Goal: Check status: Check status

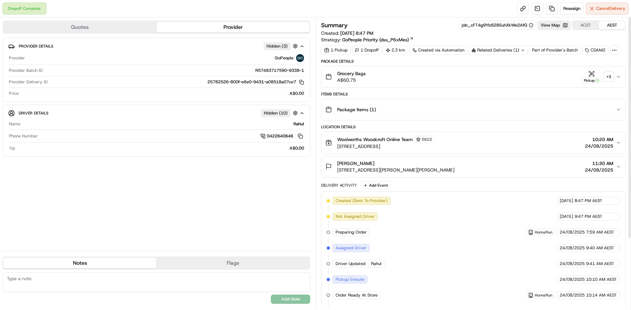
click at [605, 75] on div "+ 3" at bounding box center [608, 76] width 9 height 9
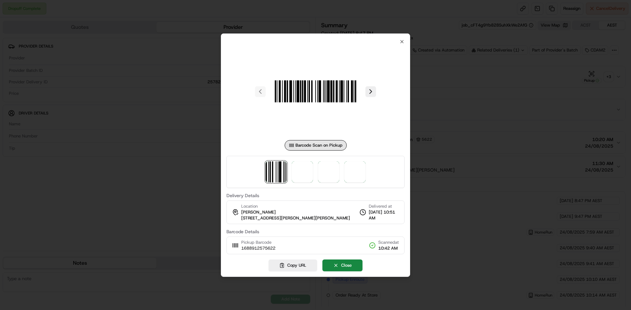
click at [291, 178] on div at bounding box center [315, 172] width 178 height 32
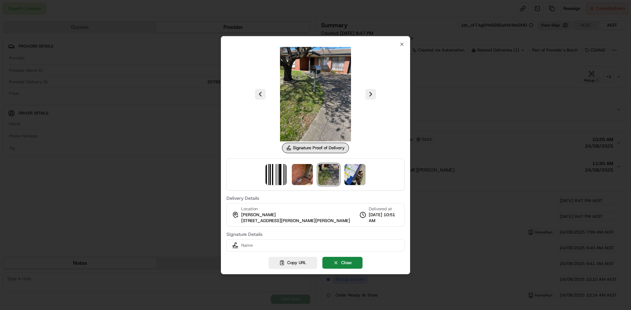
click at [343, 174] on div at bounding box center [315, 175] width 178 height 32
click at [354, 174] on img at bounding box center [354, 174] width 21 height 21
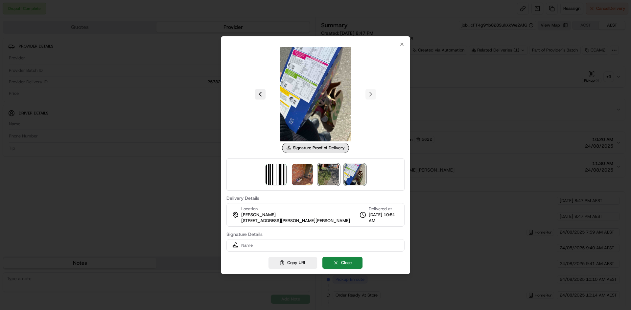
click at [326, 173] on img at bounding box center [328, 174] width 21 height 21
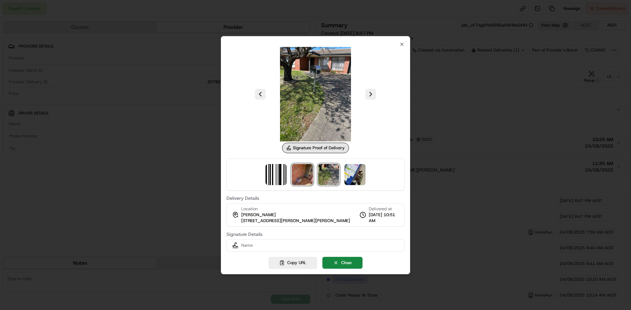
click at [306, 173] on img at bounding box center [302, 174] width 21 height 21
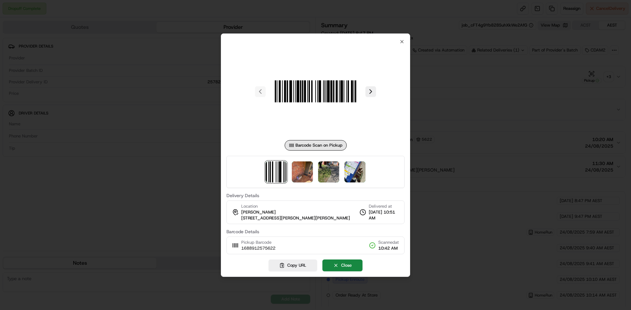
drag, startPoint x: 526, startPoint y: 94, endPoint x: 529, endPoint y: 91, distance: 3.7
click at [528, 92] on div at bounding box center [315, 155] width 631 height 310
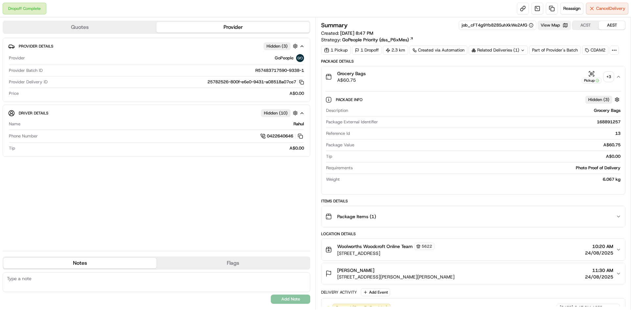
click at [550, 24] on button "View Map" at bounding box center [553, 25] width 33 height 9
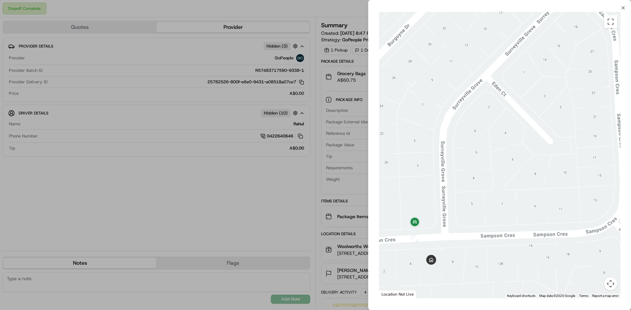
click at [304, 141] on div at bounding box center [315, 155] width 631 height 310
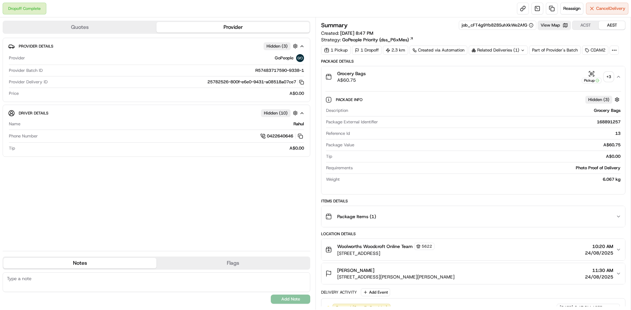
click at [607, 78] on div "+ 3" at bounding box center [608, 76] width 9 height 9
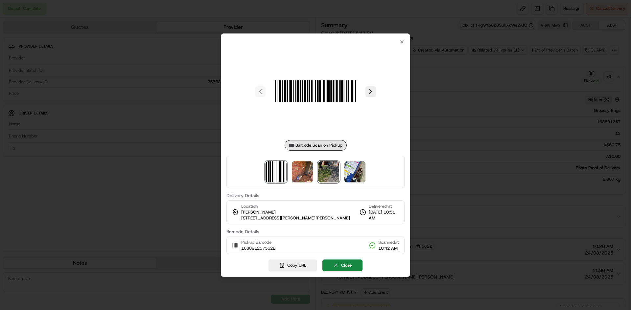
click at [323, 182] on img at bounding box center [328, 172] width 21 height 21
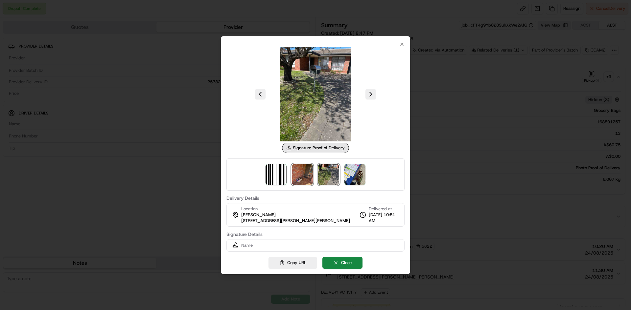
click at [299, 181] on img at bounding box center [302, 174] width 21 height 21
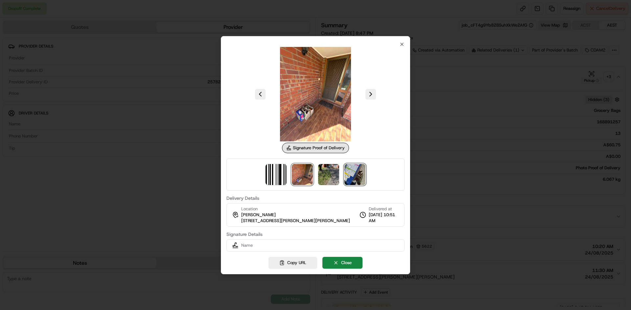
click at [350, 181] on img at bounding box center [354, 174] width 21 height 21
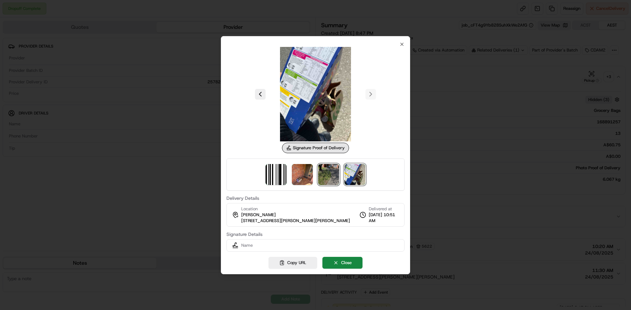
click at [337, 181] on img at bounding box center [328, 174] width 21 height 21
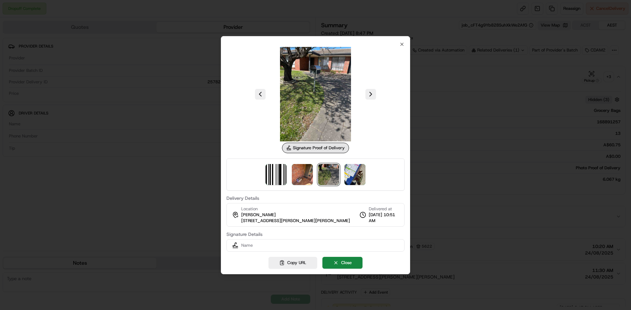
drag, startPoint x: 327, startPoint y: 181, endPoint x: 302, endPoint y: 183, distance: 24.4
click at [326, 181] on img at bounding box center [328, 174] width 21 height 21
click at [302, 183] on img at bounding box center [302, 174] width 21 height 21
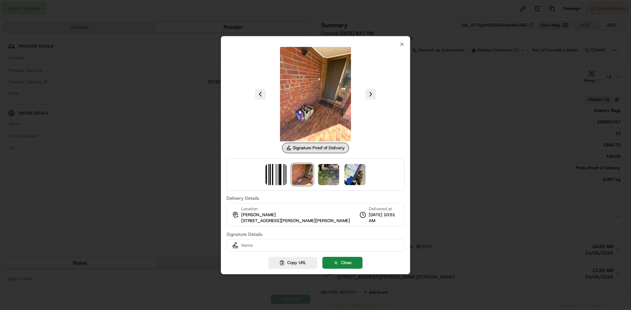
click at [487, 145] on div at bounding box center [315, 155] width 631 height 310
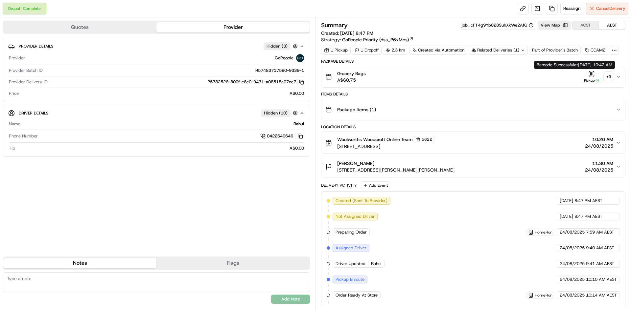
drag, startPoint x: 599, startPoint y: 76, endPoint x: 602, endPoint y: 75, distance: 3.5
click at [602, 75] on button "Pickup + 3" at bounding box center [597, 77] width 32 height 13
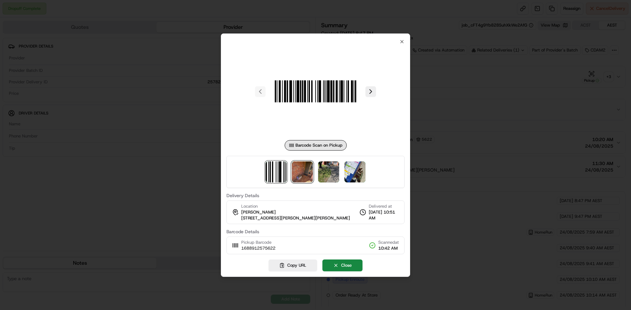
click at [307, 173] on img at bounding box center [302, 172] width 21 height 21
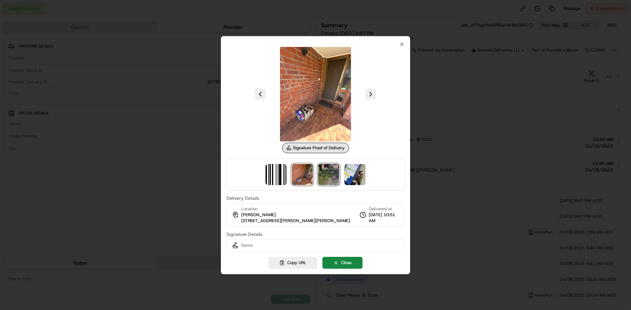
click at [321, 172] on img at bounding box center [328, 174] width 21 height 21
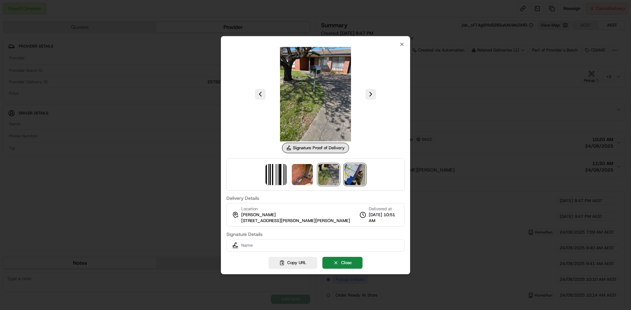
click at [350, 168] on img at bounding box center [354, 174] width 21 height 21
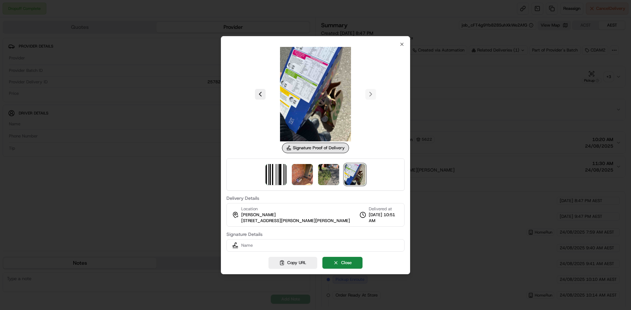
click at [288, 173] on div at bounding box center [315, 175] width 178 height 32
click at [276, 173] on img at bounding box center [275, 174] width 21 height 21
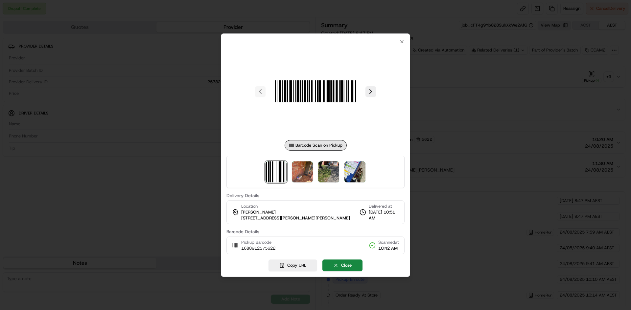
click at [53, 42] on div at bounding box center [315, 155] width 631 height 310
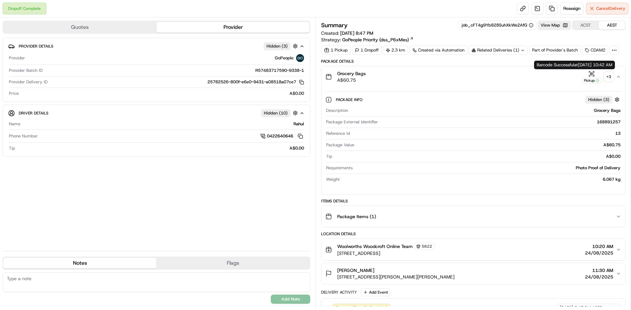
click at [599, 77] on div "Pickup" at bounding box center [591, 77] width 20 height 13
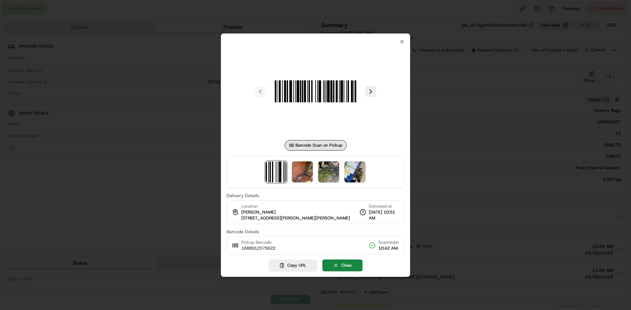
click at [316, 171] on div at bounding box center [315, 172] width 178 height 32
click at [328, 172] on img at bounding box center [328, 172] width 21 height 21
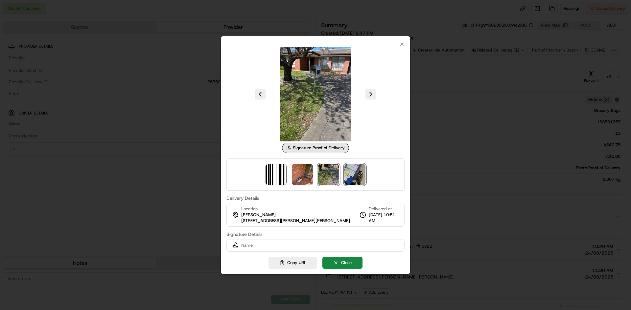
click at [344, 171] on img at bounding box center [354, 174] width 21 height 21
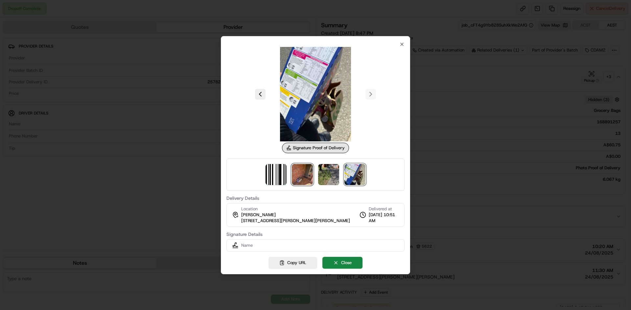
click at [308, 173] on img at bounding box center [302, 174] width 21 height 21
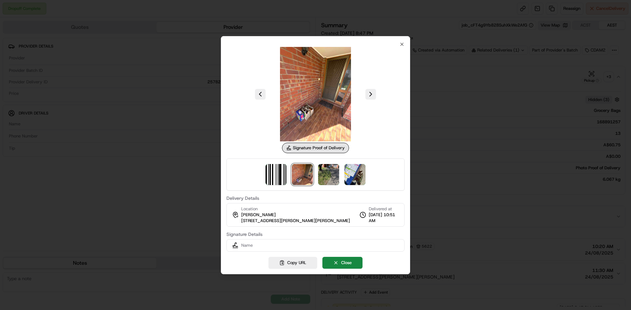
click at [176, 77] on div at bounding box center [315, 155] width 631 height 310
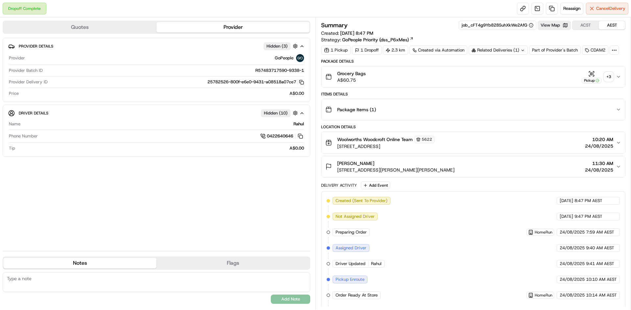
click at [416, 104] on div "Package Items ( 1 )" at bounding box center [470, 109] width 290 height 13
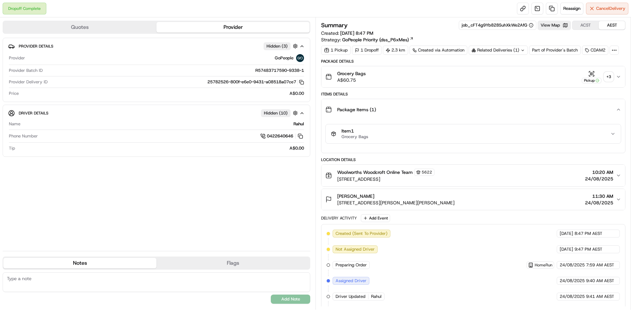
click at [417, 109] on div "Package Items ( 1 )" at bounding box center [470, 109] width 290 height 13
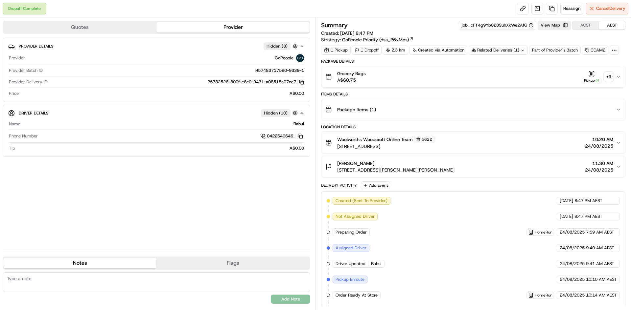
click at [414, 80] on div "Grocery Bags A$60.75 Pickup + 3" at bounding box center [470, 76] width 290 height 13
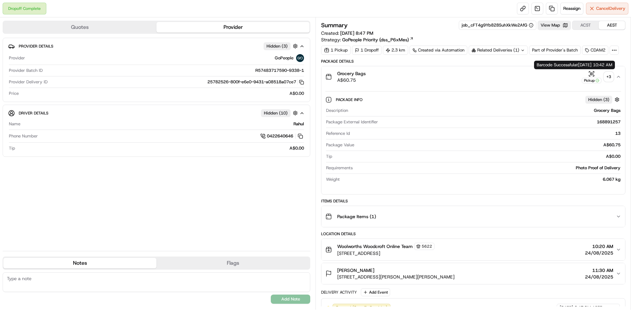
click at [607, 76] on div "+ 3" at bounding box center [608, 76] width 9 height 9
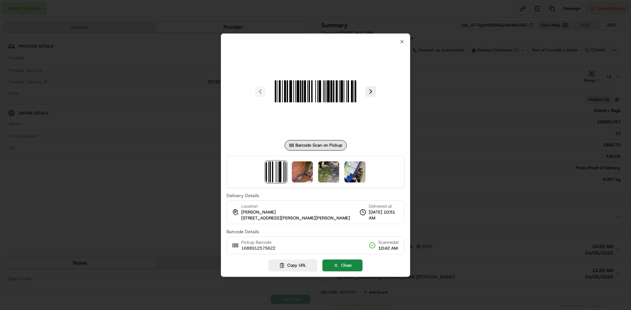
click at [291, 174] on div at bounding box center [315, 172] width 178 height 32
click at [308, 173] on img at bounding box center [302, 172] width 21 height 21
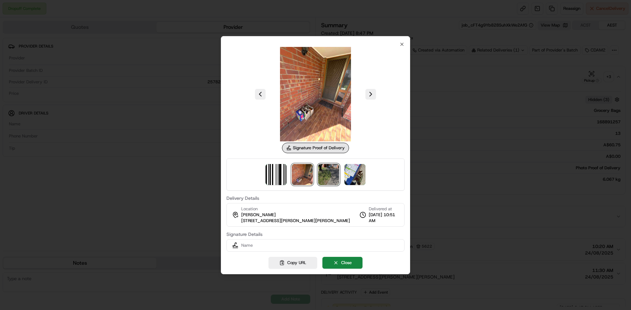
click at [335, 170] on img at bounding box center [328, 174] width 21 height 21
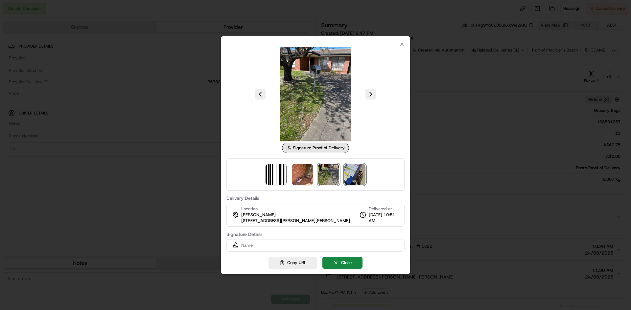
click at [351, 174] on img at bounding box center [354, 174] width 21 height 21
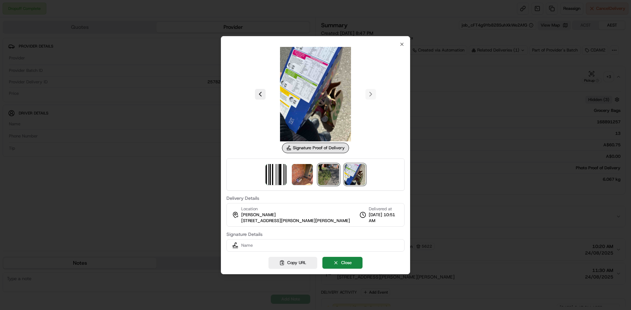
click at [337, 176] on img at bounding box center [328, 174] width 21 height 21
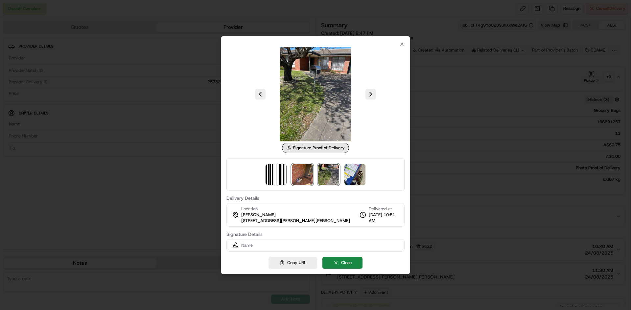
click at [309, 177] on img at bounding box center [302, 174] width 21 height 21
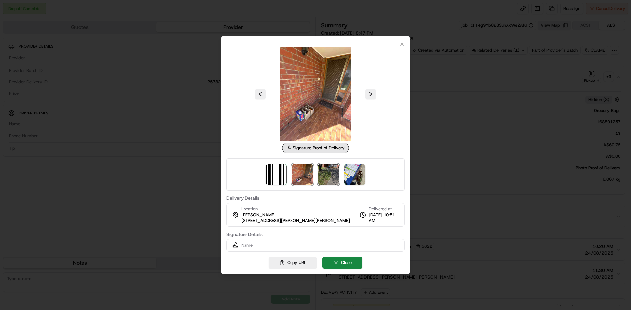
click at [321, 177] on img at bounding box center [328, 174] width 21 height 21
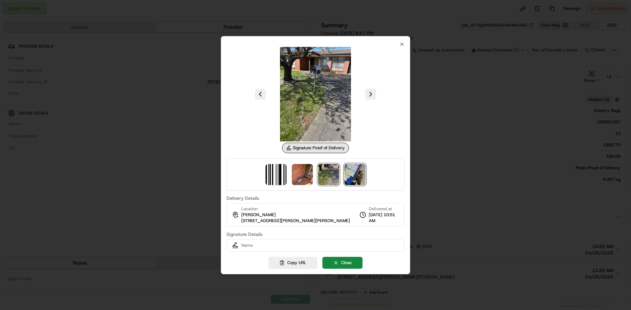
click at [361, 173] on img at bounding box center [354, 174] width 21 height 21
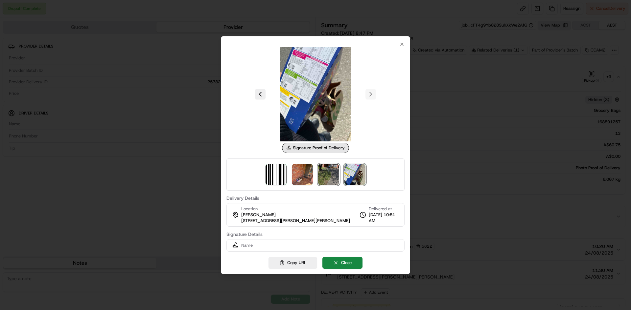
click at [330, 175] on img at bounding box center [328, 174] width 21 height 21
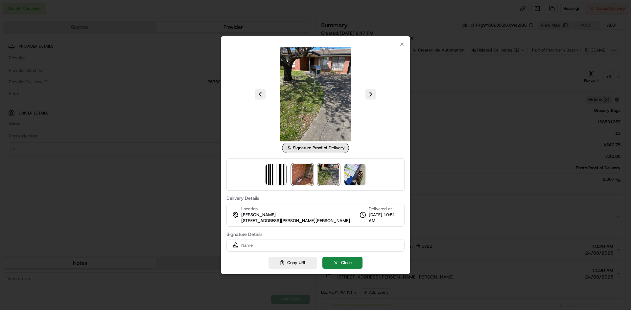
click at [311, 176] on img at bounding box center [302, 174] width 21 height 21
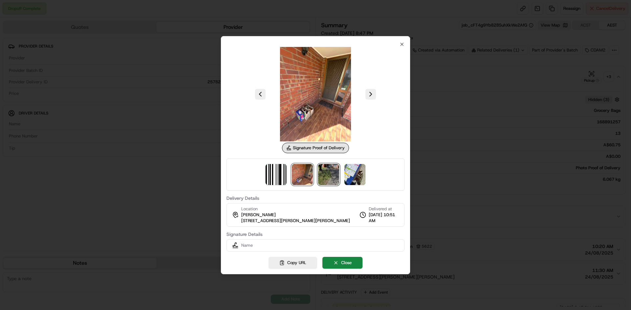
click at [326, 173] on img at bounding box center [328, 174] width 21 height 21
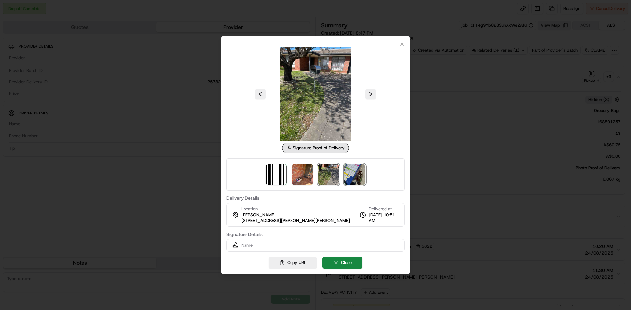
click at [364, 173] on img at bounding box center [354, 174] width 21 height 21
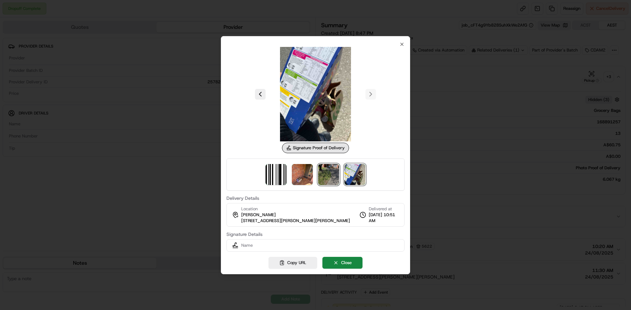
click at [329, 173] on img at bounding box center [328, 174] width 21 height 21
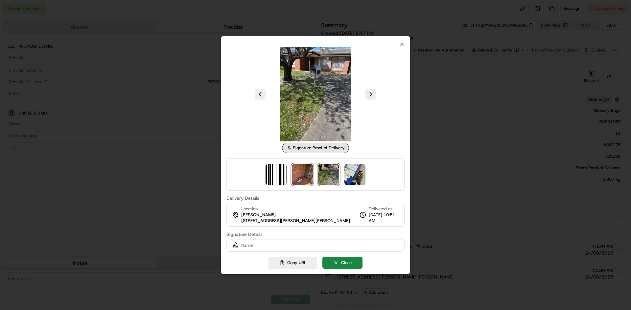
click at [292, 176] on img at bounding box center [302, 174] width 21 height 21
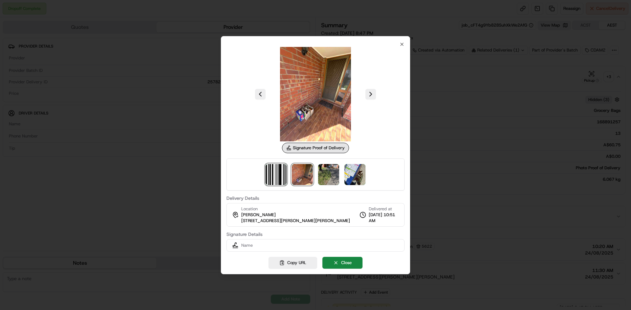
click at [281, 177] on img at bounding box center [275, 174] width 21 height 21
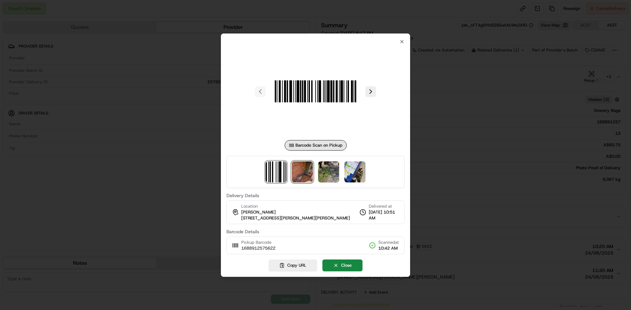
click at [298, 177] on img at bounding box center [302, 172] width 21 height 21
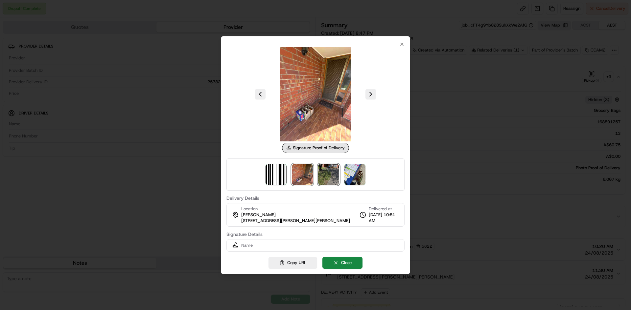
click at [320, 173] on img at bounding box center [328, 174] width 21 height 21
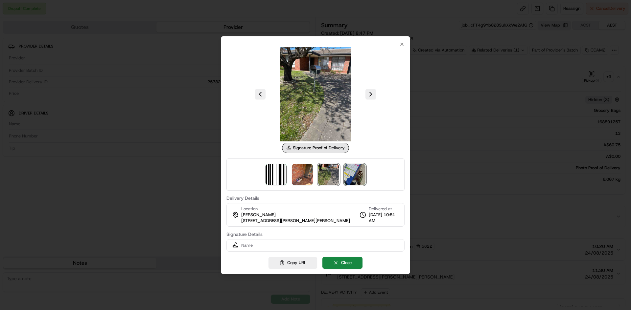
click at [346, 173] on img at bounding box center [354, 174] width 21 height 21
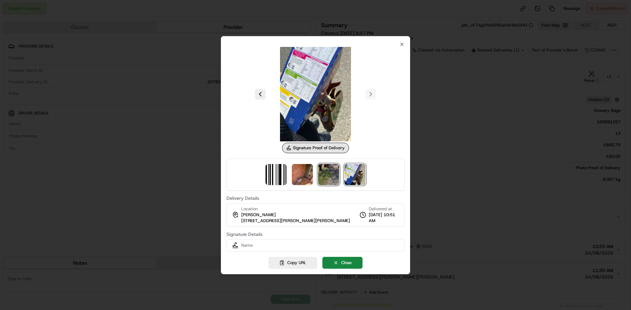
click at [318, 173] on img at bounding box center [328, 174] width 21 height 21
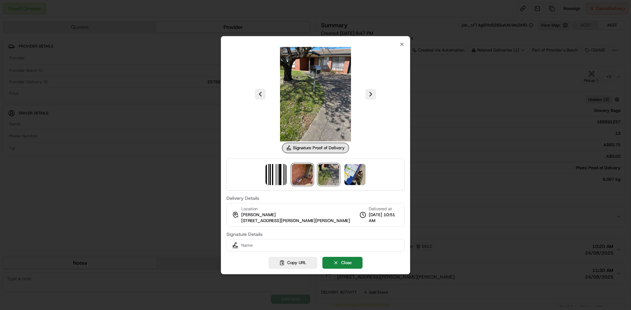
click at [310, 174] on img at bounding box center [302, 174] width 21 height 21
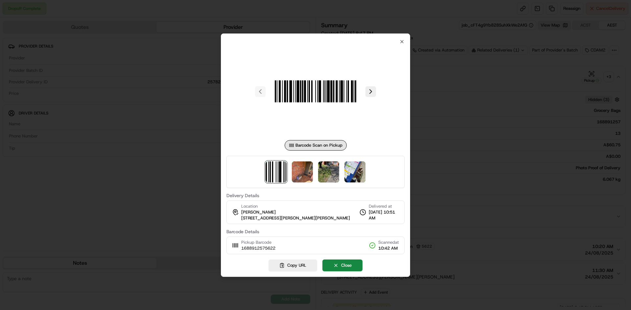
click at [479, 140] on div at bounding box center [315, 155] width 631 height 310
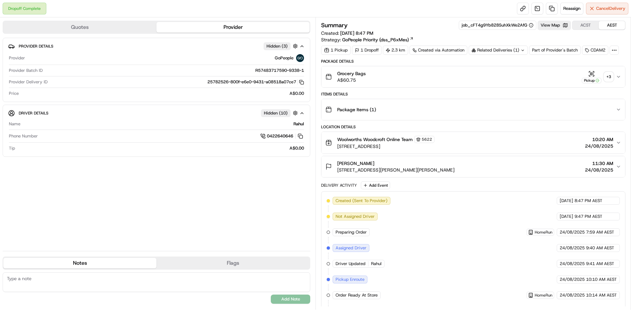
click at [521, 46] on div "Related Deliveries (1)" at bounding box center [497, 50] width 59 height 9
click at [521, 46] on div "Related Deliveries" at bounding box center [497, 50] width 58 height 9
click at [616, 75] on icon "button" at bounding box center [617, 76] width 5 height 5
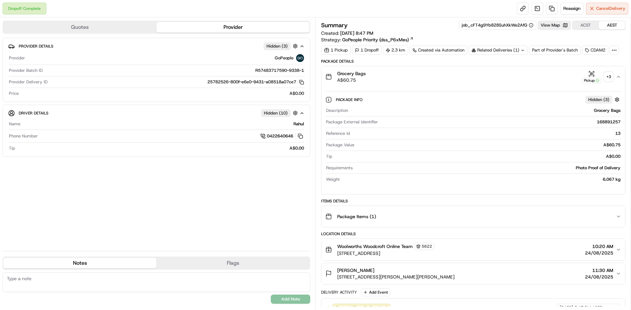
click at [608, 77] on div "+ 3" at bounding box center [608, 76] width 9 height 9
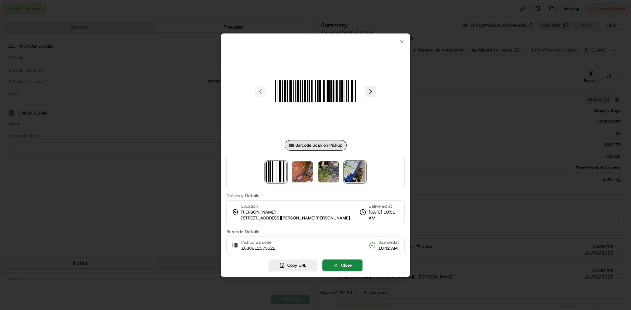
click at [345, 181] on img at bounding box center [354, 172] width 21 height 21
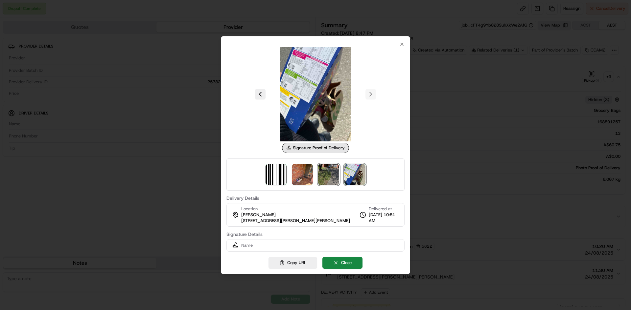
drag, startPoint x: 321, startPoint y: 177, endPoint x: 297, endPoint y: 177, distance: 24.0
click at [320, 177] on img at bounding box center [328, 174] width 21 height 21
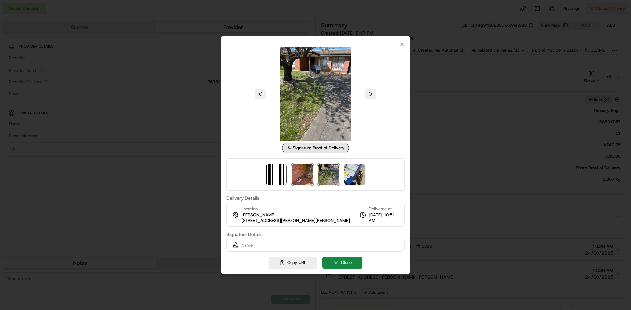
click at [297, 177] on img at bounding box center [302, 174] width 21 height 21
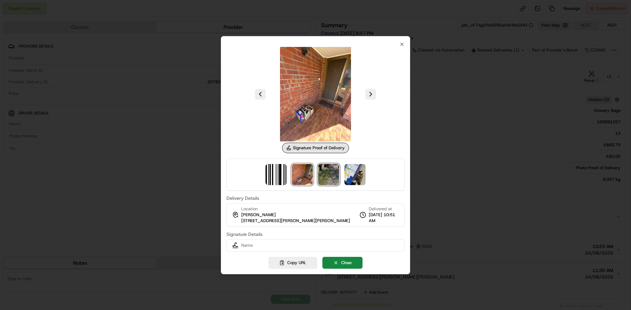
click at [326, 176] on img at bounding box center [328, 174] width 21 height 21
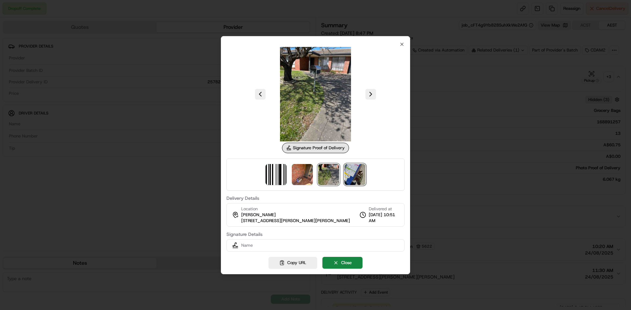
click at [346, 178] on img at bounding box center [354, 174] width 21 height 21
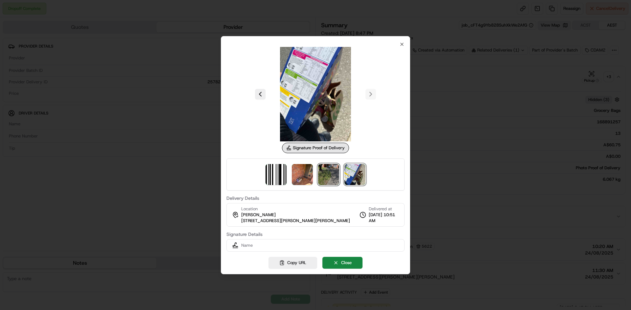
click at [320, 179] on img at bounding box center [328, 174] width 21 height 21
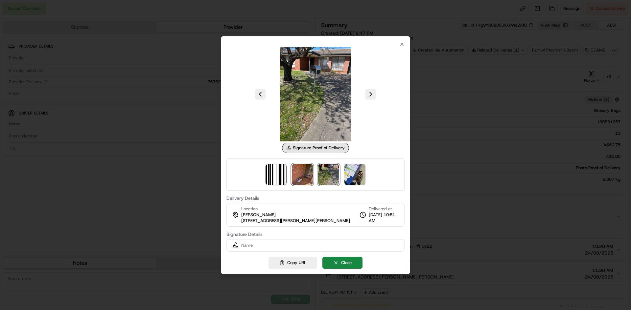
click at [299, 175] on img at bounding box center [302, 174] width 21 height 21
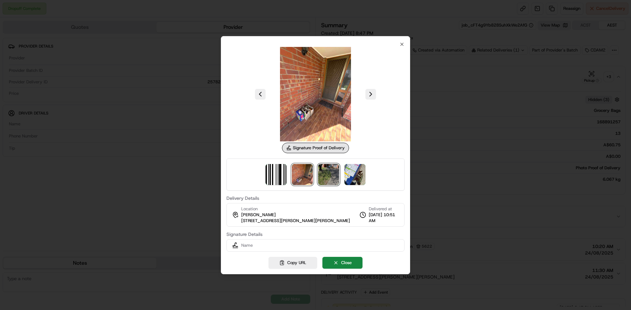
click at [323, 175] on img at bounding box center [328, 174] width 21 height 21
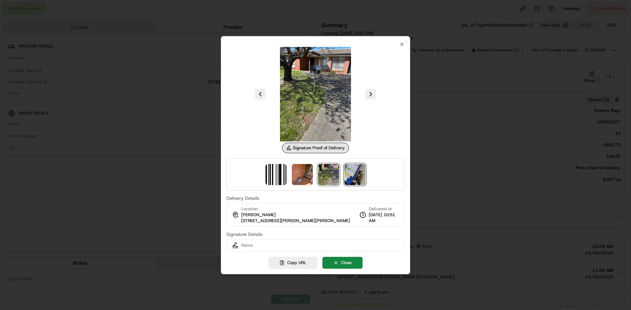
click at [352, 175] on img at bounding box center [354, 174] width 21 height 21
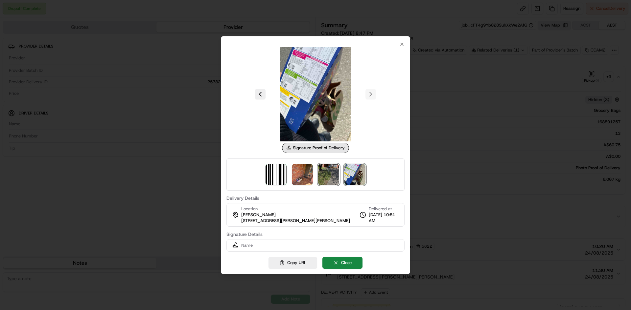
click at [324, 175] on img at bounding box center [328, 174] width 21 height 21
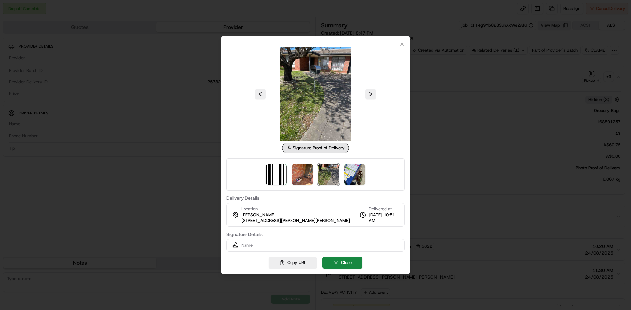
click at [314, 175] on div at bounding box center [315, 175] width 178 height 32
click at [312, 174] on img at bounding box center [302, 174] width 21 height 21
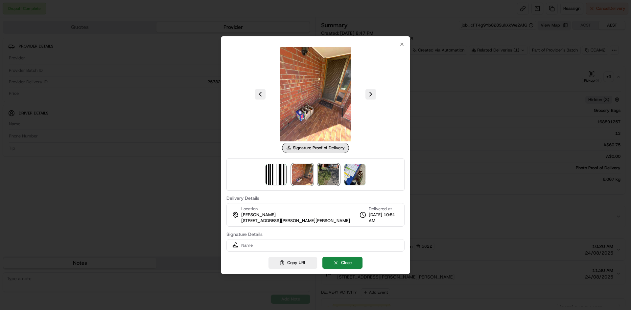
click at [327, 174] on img at bounding box center [328, 174] width 21 height 21
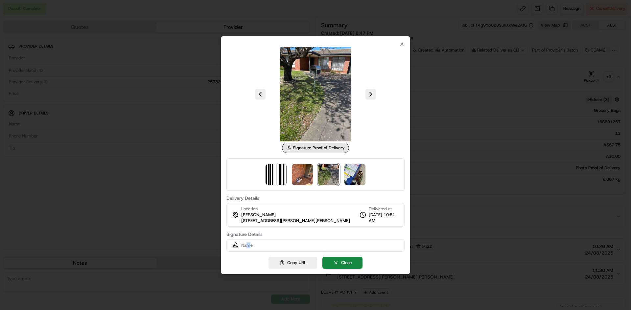
click at [248, 241] on div "Name" at bounding box center [315, 245] width 178 height 12
click at [248, 242] on div "Name" at bounding box center [315, 245] width 178 height 12
click at [247, 243] on span "Name" at bounding box center [246, 246] width 11 height 6
click at [351, 190] on div at bounding box center [315, 175] width 178 height 32
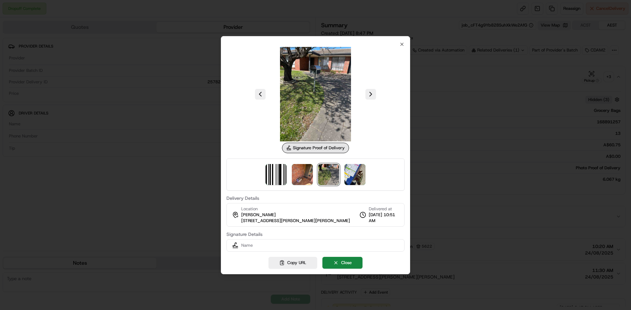
click at [352, 188] on div at bounding box center [315, 175] width 178 height 32
click at [338, 187] on div at bounding box center [315, 175] width 178 height 32
click at [302, 185] on div at bounding box center [315, 175] width 178 height 32
click at [303, 184] on img at bounding box center [302, 174] width 21 height 21
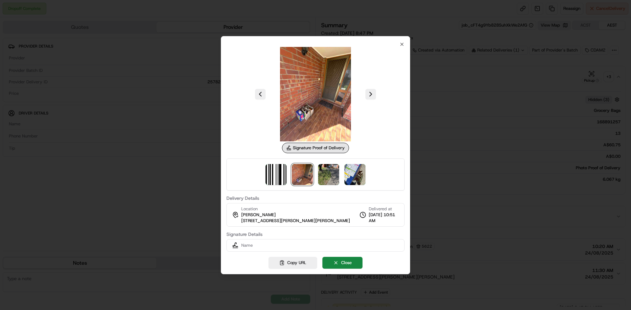
click at [449, 105] on div at bounding box center [315, 155] width 631 height 310
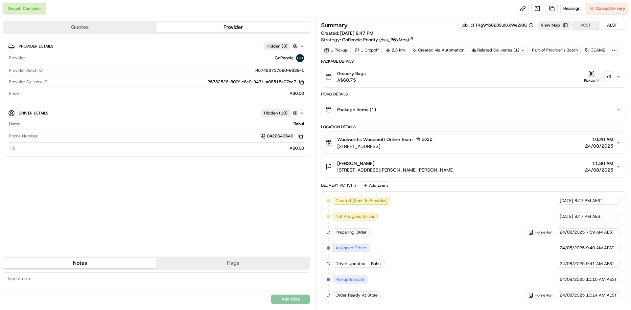
click at [502, 51] on div "Related Deliveries (1)" at bounding box center [497, 50] width 59 height 9
click at [507, 53] on div "Related Deliveries" at bounding box center [497, 50] width 58 height 9
click at [602, 78] on button "Pickup + 3" at bounding box center [597, 77] width 32 height 13
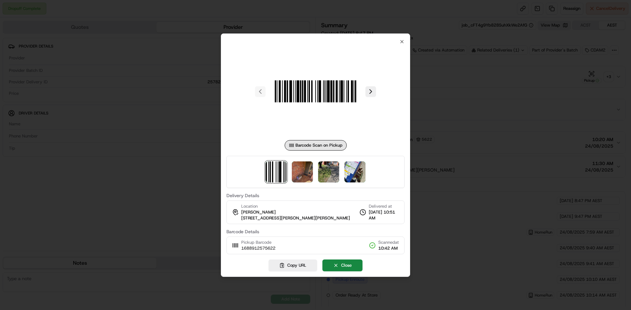
click at [317, 170] on div at bounding box center [315, 172] width 178 height 32
click at [306, 174] on img at bounding box center [302, 172] width 21 height 21
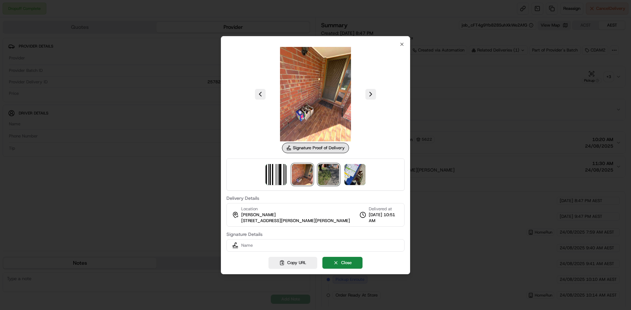
click at [330, 172] on img at bounding box center [328, 174] width 21 height 21
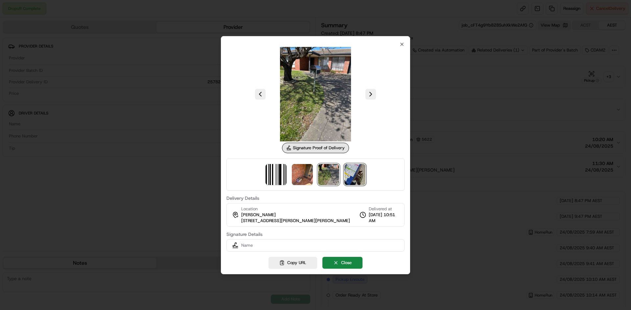
click at [346, 178] on img at bounding box center [354, 174] width 21 height 21
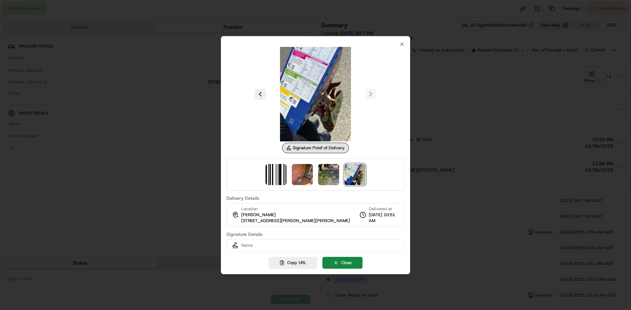
click at [339, 181] on div at bounding box center [315, 175] width 178 height 32
click at [331, 181] on img at bounding box center [328, 174] width 21 height 21
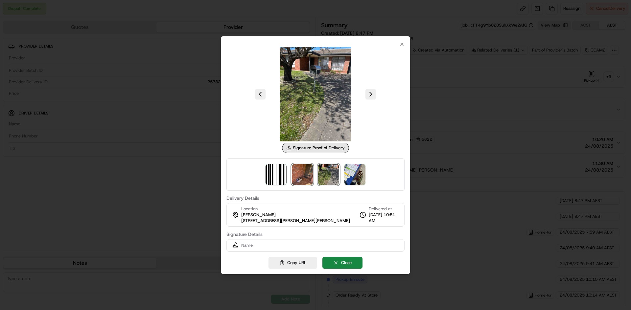
click at [311, 181] on img at bounding box center [302, 174] width 21 height 21
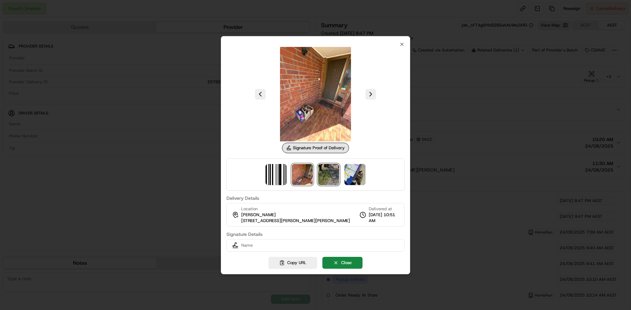
click at [326, 180] on img at bounding box center [328, 174] width 21 height 21
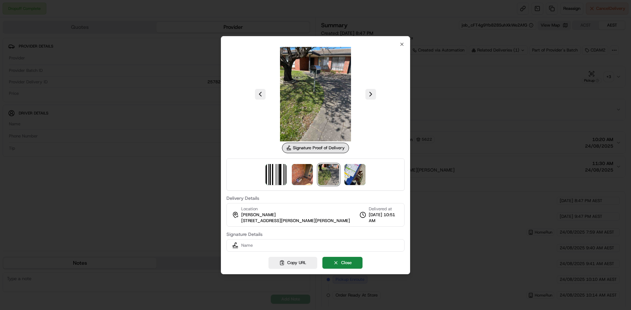
click at [342, 178] on div at bounding box center [315, 175] width 178 height 32
click at [346, 178] on img at bounding box center [354, 174] width 21 height 21
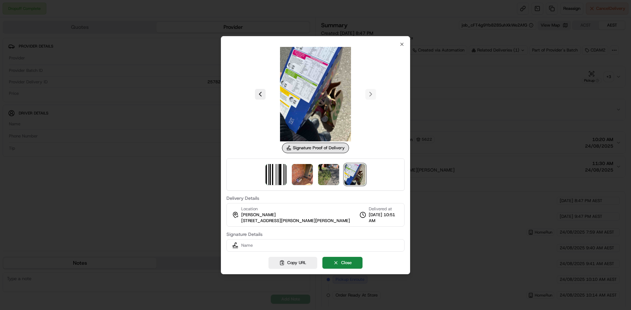
click at [317, 179] on div at bounding box center [315, 175] width 178 height 32
click at [306, 180] on img at bounding box center [302, 174] width 21 height 21
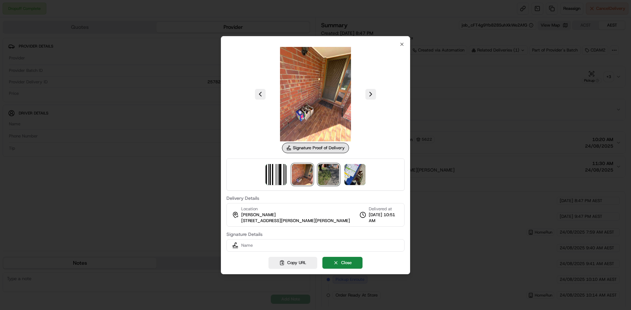
click at [321, 179] on img at bounding box center [328, 174] width 21 height 21
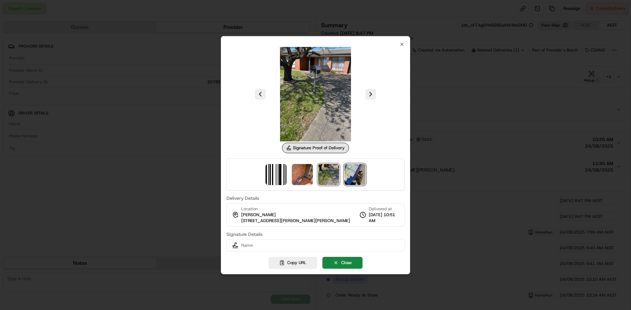
click at [346, 177] on img at bounding box center [354, 174] width 21 height 21
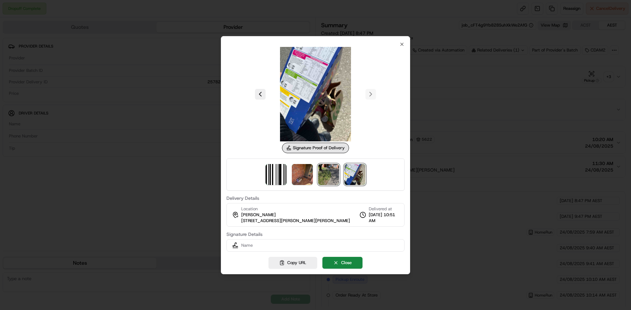
drag, startPoint x: 325, startPoint y: 179, endPoint x: 304, endPoint y: 179, distance: 21.4
click at [324, 179] on img at bounding box center [328, 174] width 21 height 21
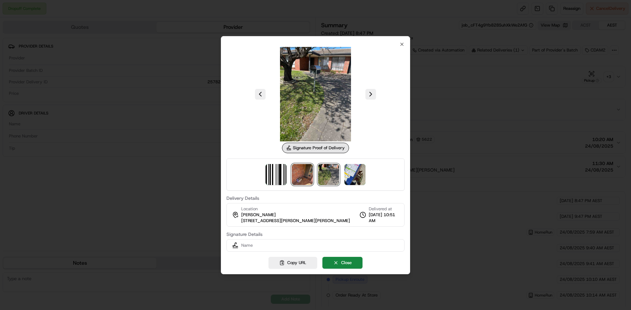
click at [303, 180] on img at bounding box center [302, 174] width 21 height 21
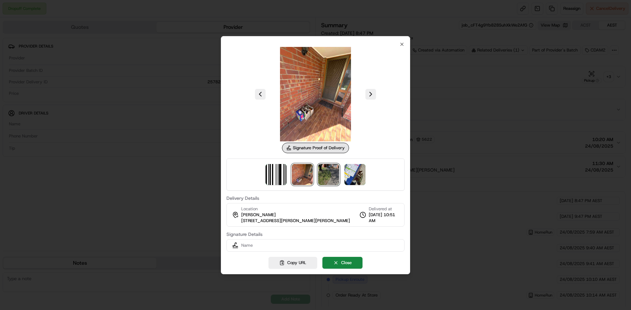
click at [328, 175] on img at bounding box center [328, 174] width 21 height 21
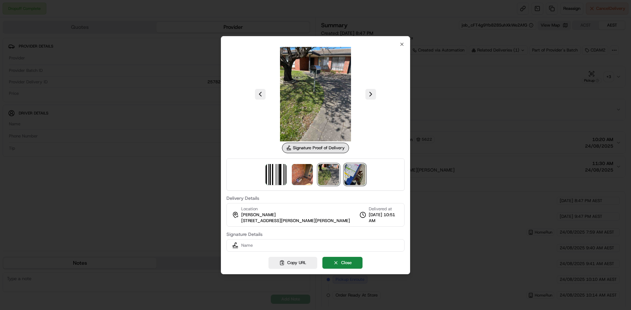
click at [346, 175] on img at bounding box center [354, 174] width 21 height 21
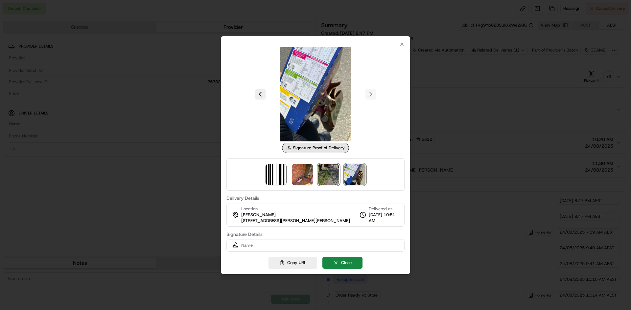
click at [325, 176] on img at bounding box center [328, 174] width 21 height 21
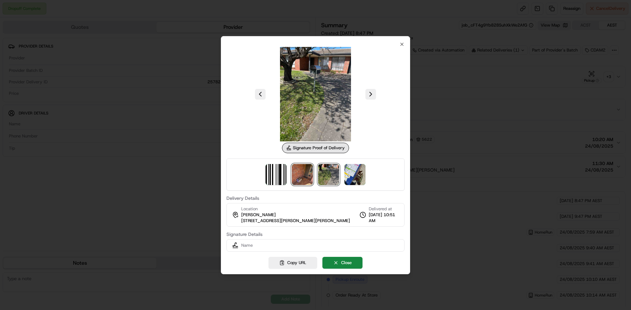
click at [306, 177] on img at bounding box center [302, 174] width 21 height 21
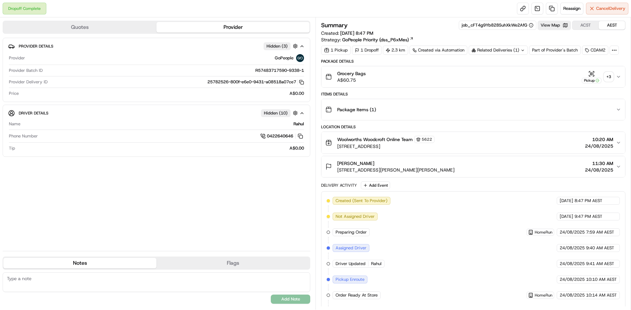
click at [379, 146] on span "217 Pimpala Road, Woodcroft, SA 5162, AU" at bounding box center [385, 146] width 97 height 7
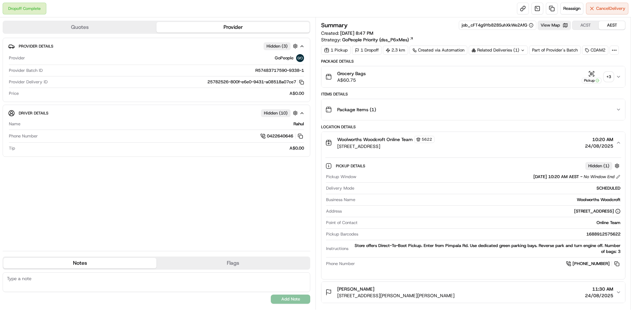
click at [376, 148] on span "217 Pimpala Road, Woodcroft, SA 5162, AU" at bounding box center [385, 146] width 97 height 7
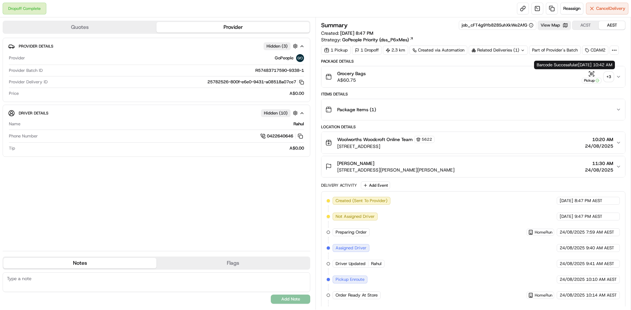
click at [600, 77] on div "Pickup" at bounding box center [591, 77] width 20 height 13
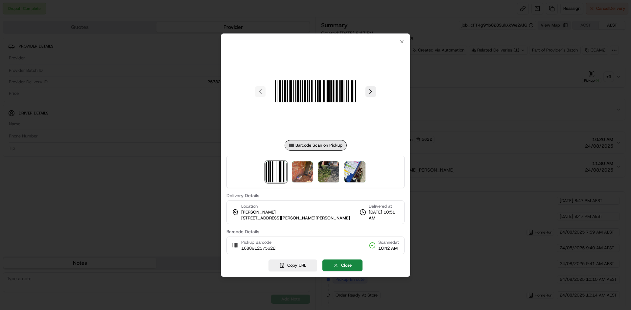
click at [327, 184] on div at bounding box center [315, 172] width 178 height 32
click at [328, 177] on img at bounding box center [328, 172] width 21 height 21
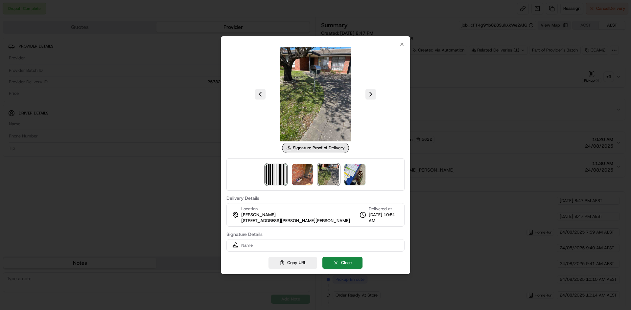
drag, startPoint x: 284, startPoint y: 176, endPoint x: 329, endPoint y: 175, distance: 45.0
click at [284, 176] on img at bounding box center [275, 174] width 21 height 21
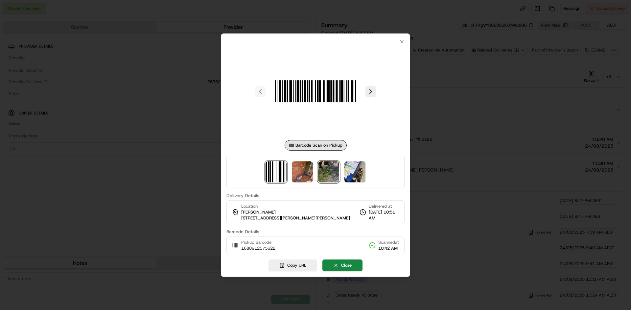
click at [331, 173] on img at bounding box center [328, 172] width 21 height 21
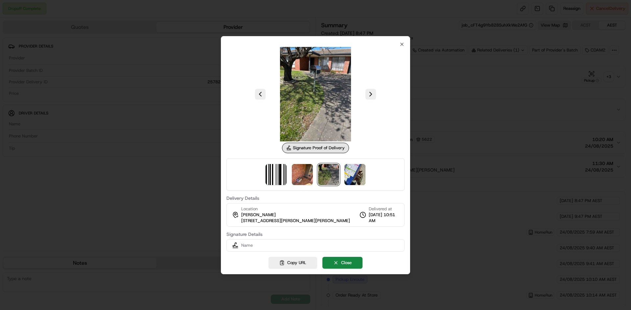
click at [320, 172] on img at bounding box center [328, 174] width 21 height 21
click at [312, 174] on img at bounding box center [302, 174] width 21 height 21
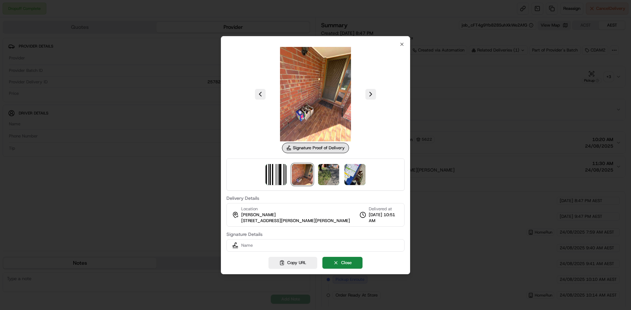
click at [373, 175] on div at bounding box center [315, 175] width 178 height 32
click at [344, 175] on div at bounding box center [315, 175] width 178 height 32
click at [364, 173] on img at bounding box center [354, 174] width 21 height 21
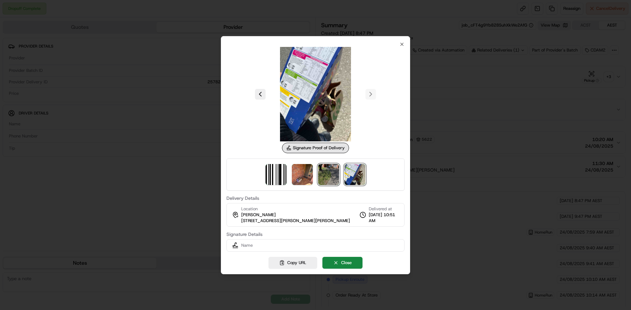
click at [332, 174] on img at bounding box center [328, 174] width 21 height 21
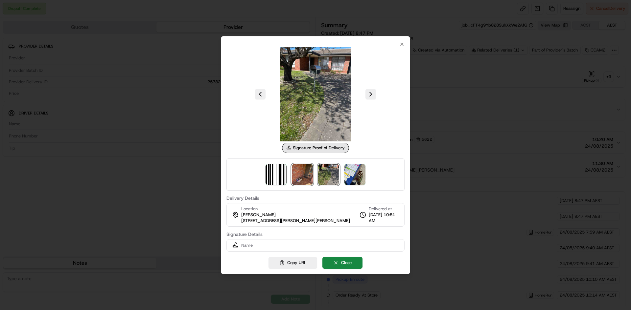
click at [304, 174] on img at bounding box center [302, 174] width 21 height 21
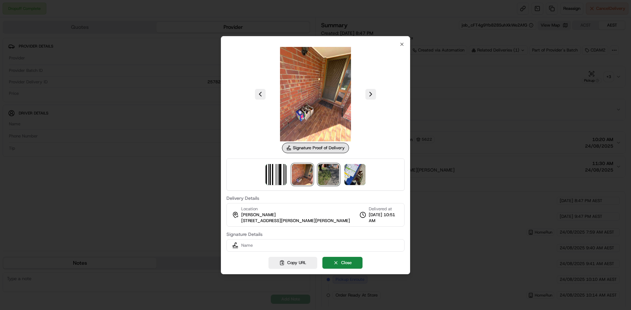
click at [328, 174] on img at bounding box center [328, 174] width 21 height 21
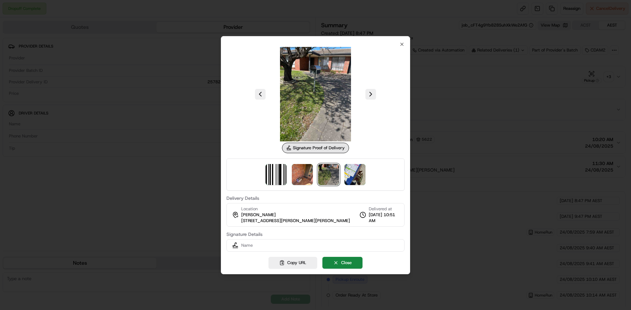
click at [332, 175] on img at bounding box center [328, 174] width 21 height 21
click at [289, 175] on div at bounding box center [315, 175] width 178 height 32
click at [313, 175] on div at bounding box center [315, 175] width 178 height 32
click at [311, 175] on img at bounding box center [302, 174] width 21 height 21
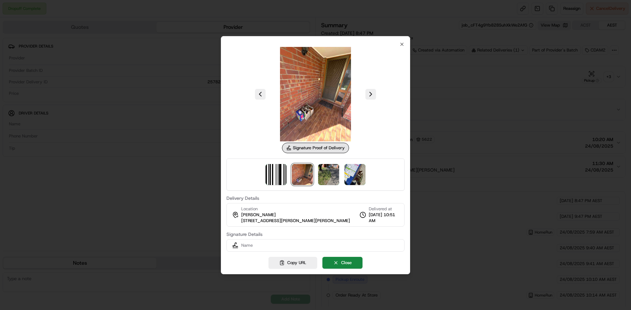
click at [340, 174] on div at bounding box center [315, 175] width 178 height 32
click at [350, 174] on img at bounding box center [354, 174] width 21 height 21
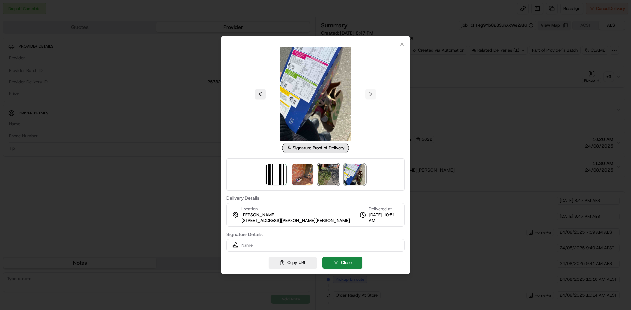
click at [335, 174] on img at bounding box center [328, 174] width 21 height 21
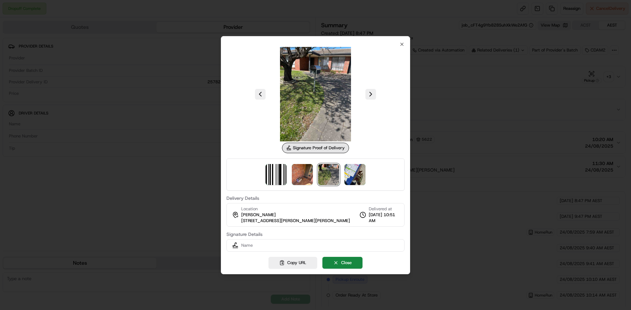
click at [287, 175] on div at bounding box center [315, 175] width 178 height 32
click at [286, 175] on div at bounding box center [315, 175] width 178 height 32
click at [283, 175] on img at bounding box center [275, 174] width 21 height 21
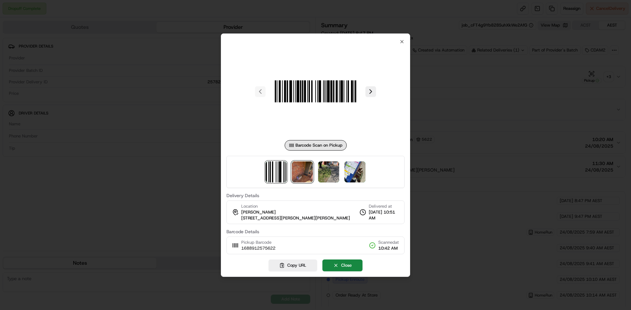
click at [299, 176] on img at bounding box center [302, 172] width 21 height 21
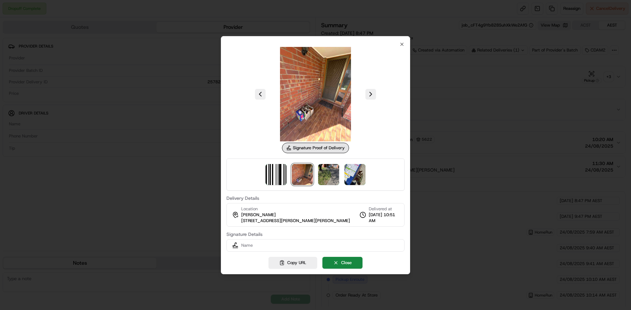
click at [458, 185] on div at bounding box center [315, 155] width 631 height 310
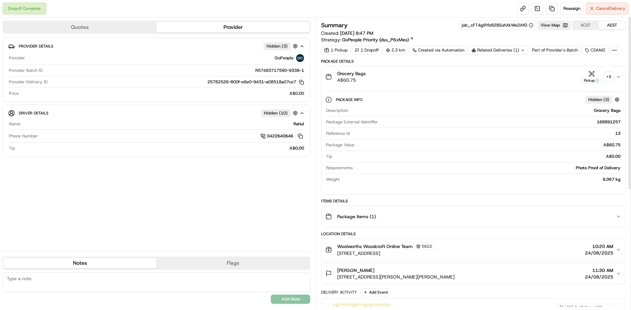
click at [608, 81] on div "+ 3" at bounding box center [608, 76] width 9 height 9
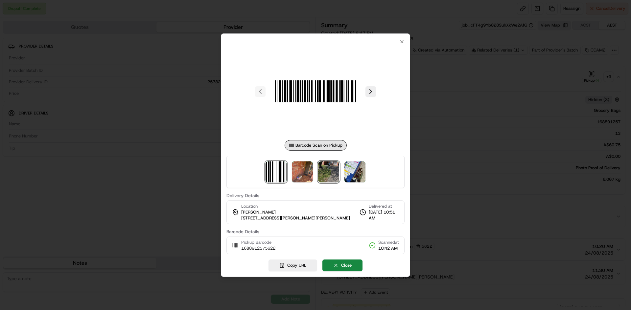
click at [325, 168] on img at bounding box center [328, 172] width 21 height 21
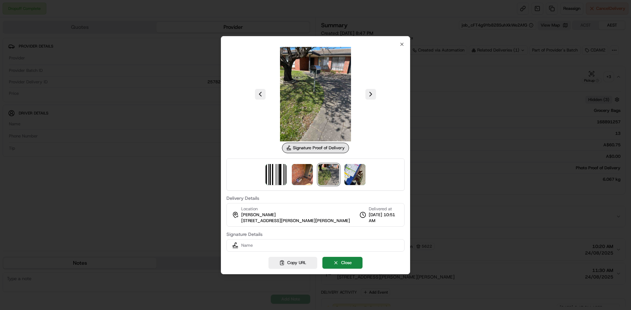
click at [288, 171] on div at bounding box center [315, 175] width 178 height 32
click at [302, 169] on img at bounding box center [302, 174] width 21 height 21
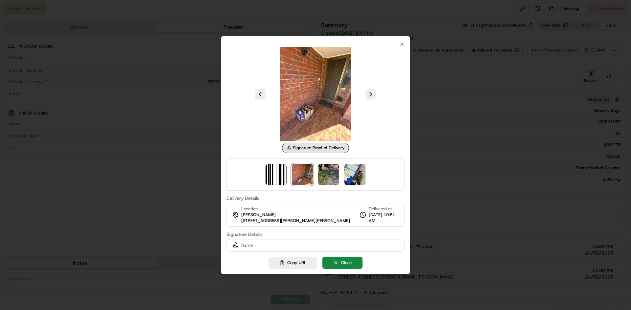
click at [368, 163] on div at bounding box center [315, 175] width 178 height 32
click at [346, 172] on img at bounding box center [354, 174] width 21 height 21
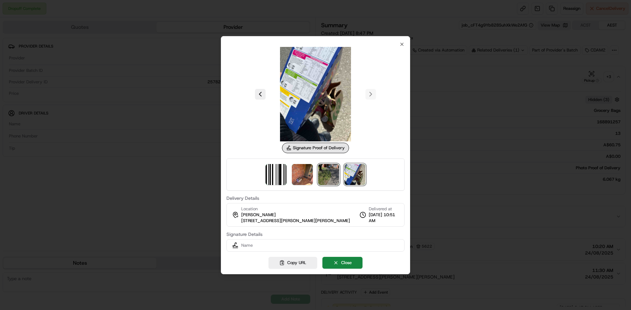
click at [333, 170] on img at bounding box center [328, 174] width 21 height 21
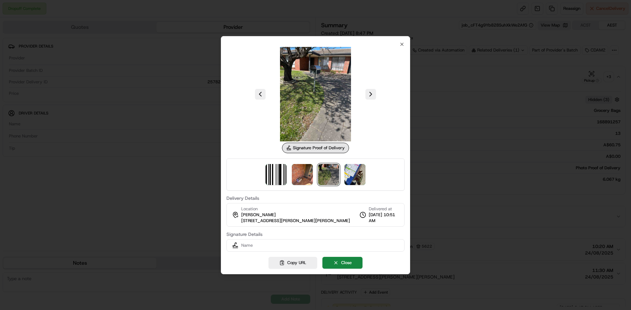
click at [321, 171] on img at bounding box center [328, 174] width 21 height 21
click at [309, 173] on img at bounding box center [302, 174] width 21 height 21
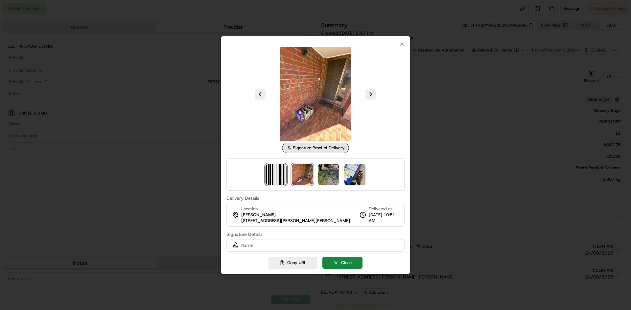
click at [284, 168] on img at bounding box center [275, 174] width 21 height 21
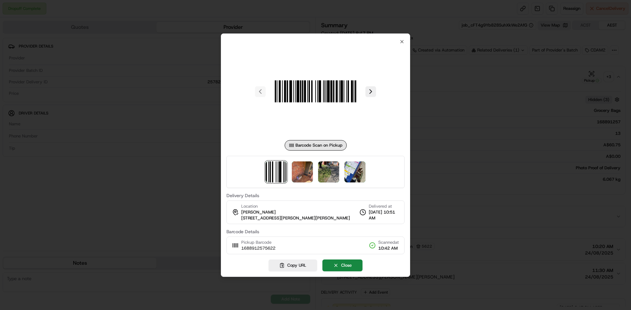
click at [480, 132] on div at bounding box center [315, 155] width 631 height 310
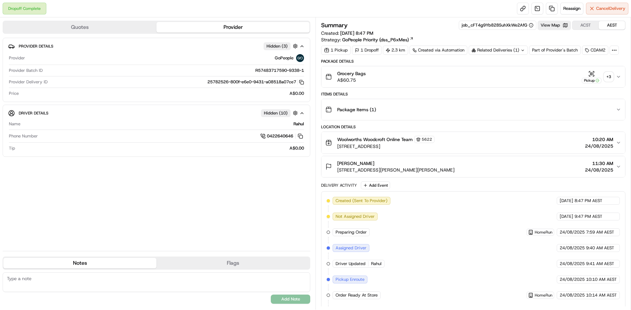
click at [409, 73] on div "Grocery Bags A$60.75 Pickup + 3" at bounding box center [470, 76] width 290 height 13
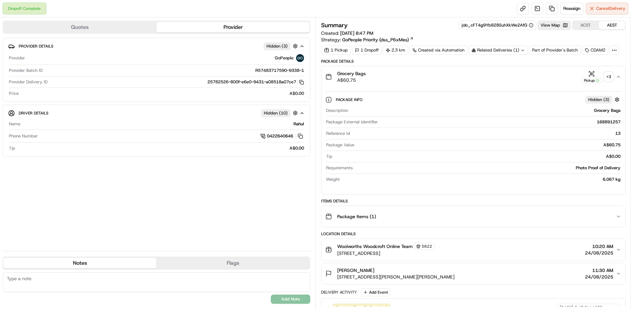
click at [409, 73] on div "Grocery Bags A$60.75 Pickup + 3" at bounding box center [470, 76] width 290 height 13
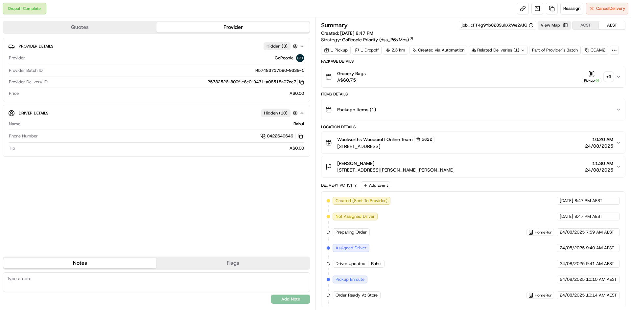
click at [430, 75] on div "Grocery Bags A$60.75 Pickup + 3" at bounding box center [470, 76] width 290 height 13
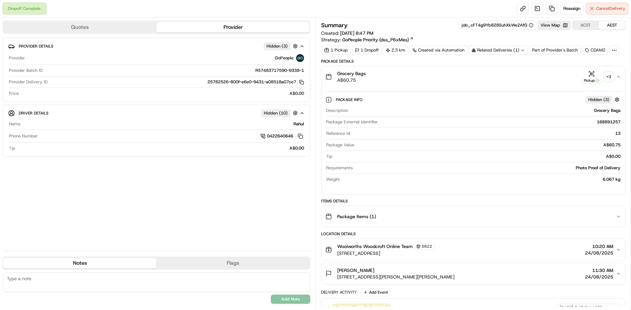
click at [430, 75] on div "Grocery Bags A$60.75 Pickup + 3" at bounding box center [470, 76] width 290 height 13
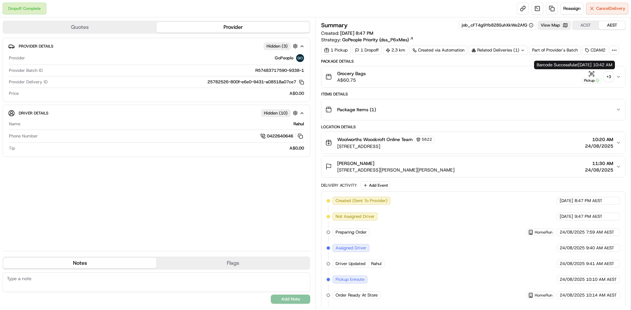
click at [607, 76] on div "+ 3" at bounding box center [608, 76] width 9 height 9
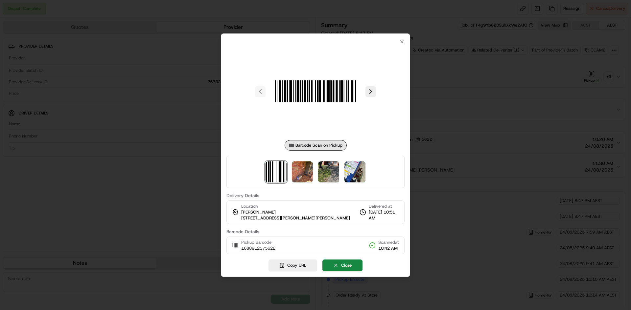
click at [321, 160] on div at bounding box center [315, 172] width 178 height 32
click at [307, 169] on img at bounding box center [302, 172] width 21 height 21
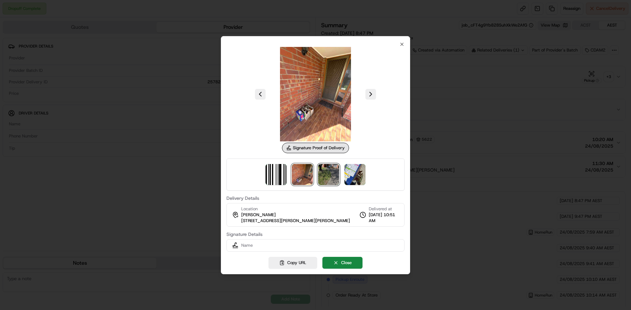
click at [325, 171] on img at bounding box center [328, 174] width 21 height 21
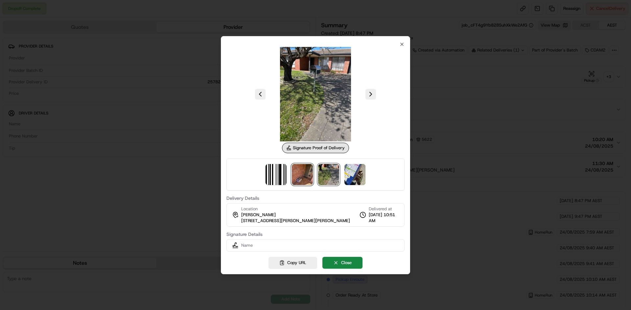
click at [305, 173] on img at bounding box center [302, 174] width 21 height 21
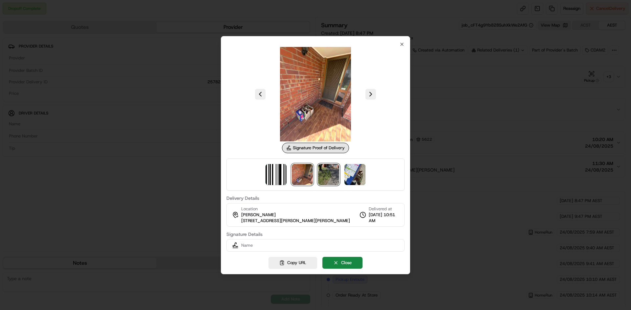
click at [327, 173] on img at bounding box center [328, 174] width 21 height 21
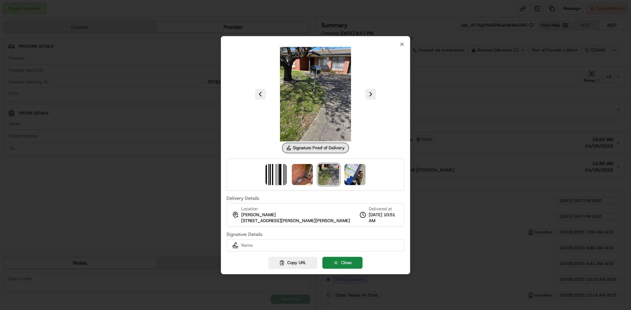
click at [341, 173] on div at bounding box center [315, 175] width 178 height 32
click at [343, 175] on div at bounding box center [315, 175] width 178 height 32
click at [338, 173] on img at bounding box center [328, 174] width 21 height 21
click at [352, 173] on img at bounding box center [354, 174] width 21 height 21
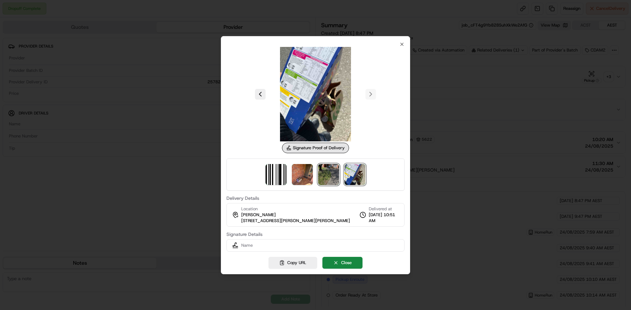
click at [331, 174] on img at bounding box center [328, 174] width 21 height 21
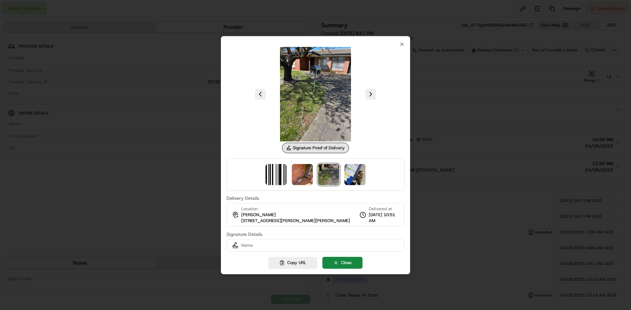
click at [318, 173] on img at bounding box center [328, 174] width 21 height 21
click at [310, 173] on img at bounding box center [302, 174] width 21 height 21
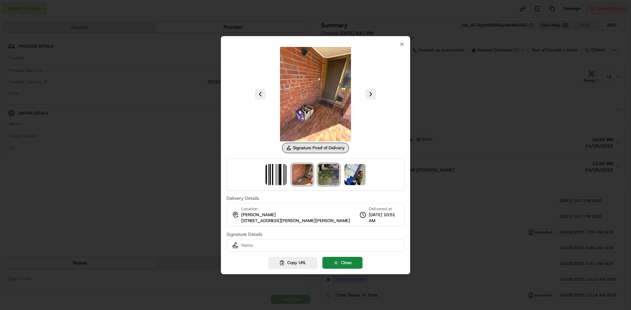
click at [333, 172] on img at bounding box center [328, 174] width 21 height 21
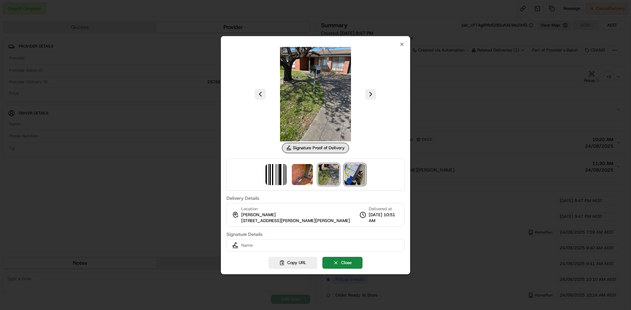
click at [350, 172] on img at bounding box center [354, 174] width 21 height 21
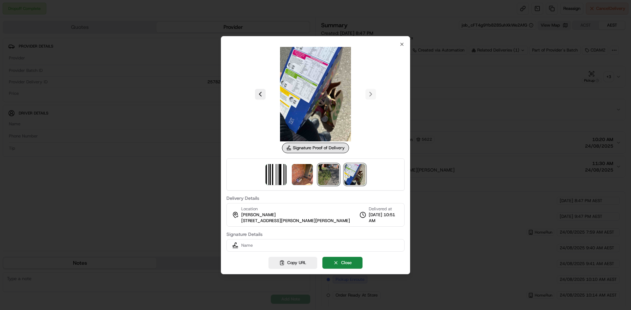
click at [332, 175] on img at bounding box center [328, 174] width 21 height 21
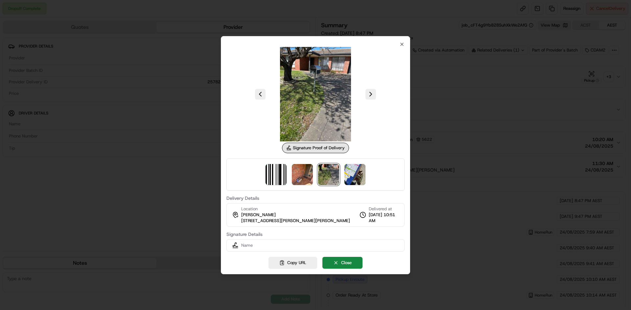
click at [316, 175] on div at bounding box center [315, 175] width 178 height 32
click at [311, 175] on img at bounding box center [302, 174] width 21 height 21
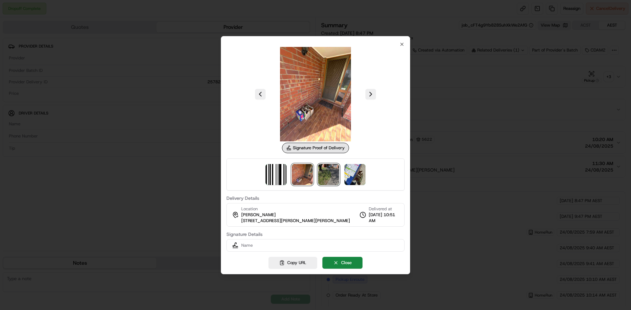
click at [325, 177] on img at bounding box center [328, 174] width 21 height 21
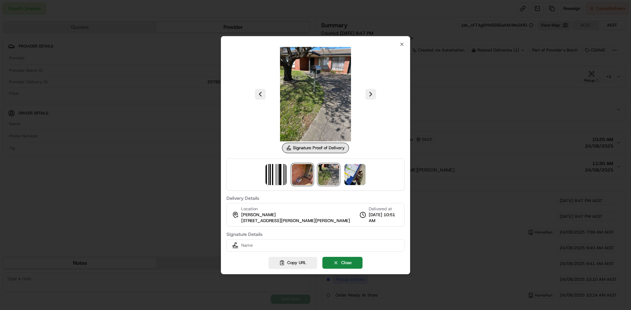
click at [301, 170] on img at bounding box center [302, 174] width 21 height 21
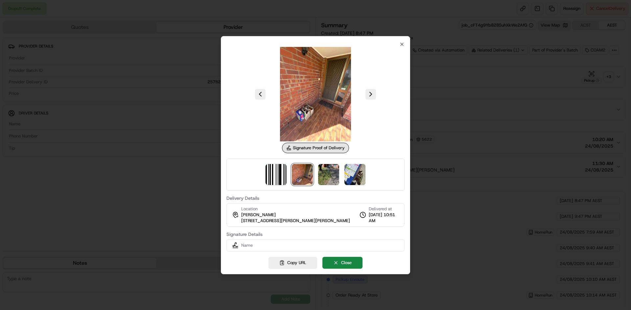
click at [306, 117] on img at bounding box center [315, 94] width 95 height 95
click at [353, 178] on img at bounding box center [354, 174] width 21 height 21
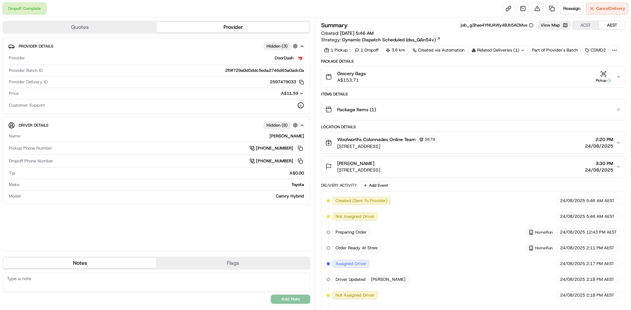
click at [549, 25] on button "View Map" at bounding box center [553, 25] width 33 height 9
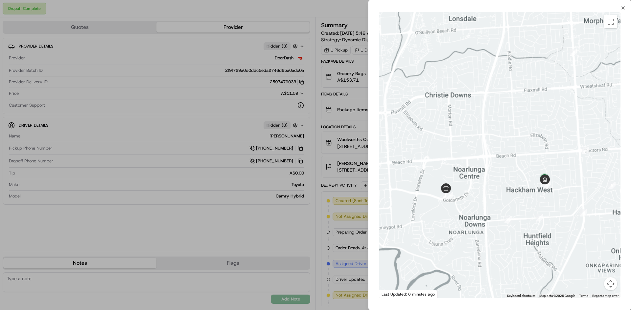
drag, startPoint x: 530, startPoint y: 190, endPoint x: 517, endPoint y: 188, distance: 13.3
click at [517, 189] on div at bounding box center [499, 155] width 241 height 287
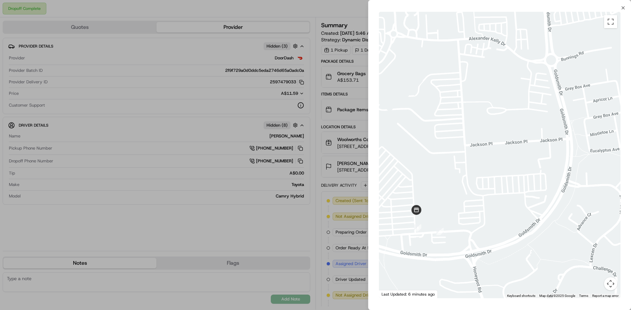
click at [271, 168] on div at bounding box center [315, 155] width 631 height 310
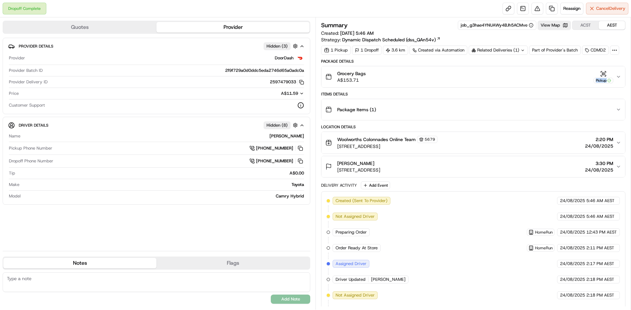
drag, startPoint x: 599, startPoint y: 75, endPoint x: 524, endPoint y: 105, distance: 81.2
click at [521, 102] on div "Package Details Grocery Bags A$153.71 Pickup Items Details Package Items ( 1 ) …" at bounding box center [473, 276] width 304 height 435
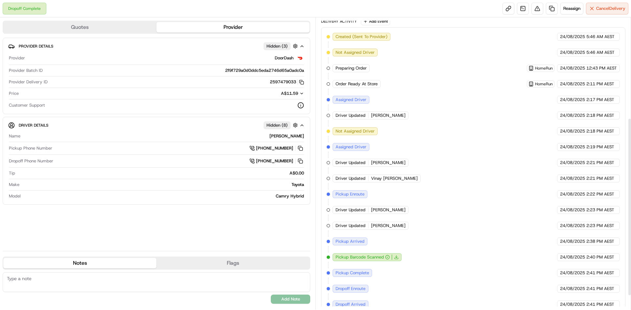
scroll to position [188, 0]
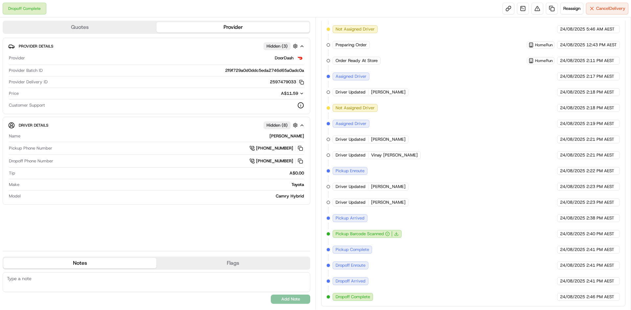
click at [464, 119] on div "Created (Sent To Provider) DoorDash [DATE] 5:46 AM AEST Not Assigned Driver Doo…" at bounding box center [472, 156] width 293 height 292
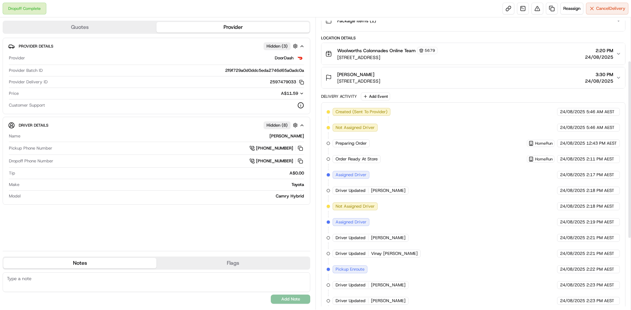
scroll to position [23, 0]
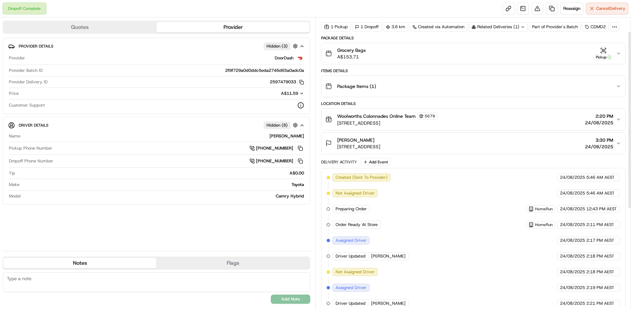
click at [464, 122] on div "Woolworths Colonnades Online Team [STREET_ADDRESS] 2:20 PM [DATE]" at bounding box center [470, 120] width 290 height 14
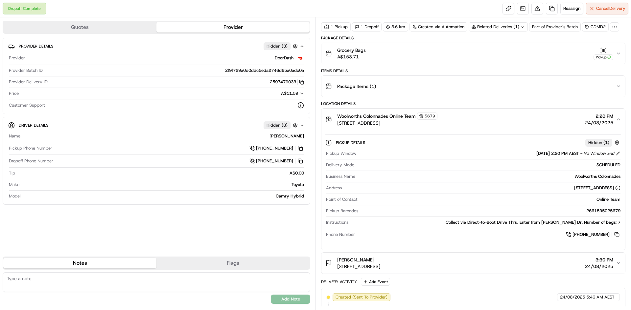
click at [464, 122] on div "Woolworths Colonnades Online Team [STREET_ADDRESS] 2:20 PM [DATE]" at bounding box center [470, 120] width 290 height 14
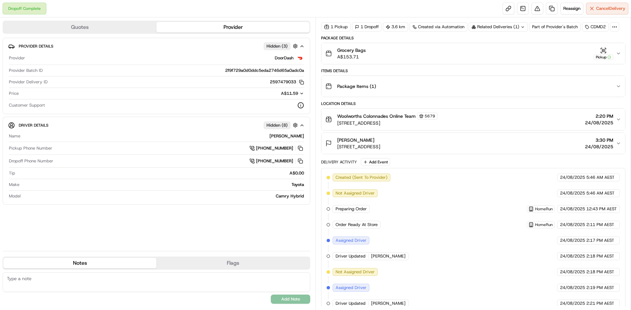
scroll to position [56, 0]
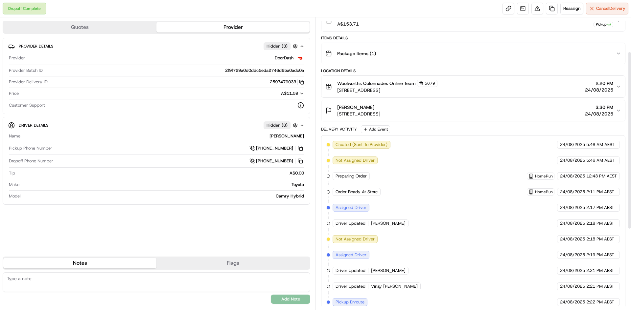
click at [466, 117] on div "[PERSON_NAME] [STREET_ADDRESS][PERSON_NAME] 3:30 PM [DATE]" at bounding box center [470, 110] width 290 height 13
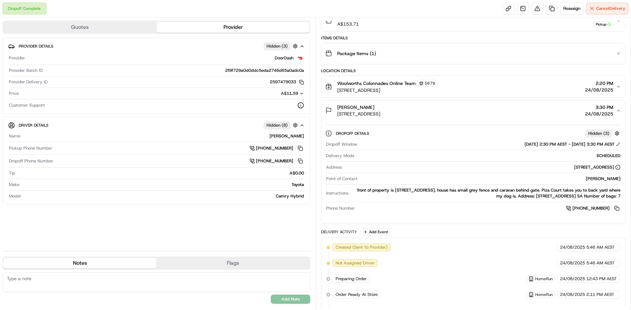
click at [466, 117] on div "[PERSON_NAME] [STREET_ADDRESS][PERSON_NAME] 3:30 PM [DATE]" at bounding box center [470, 110] width 290 height 13
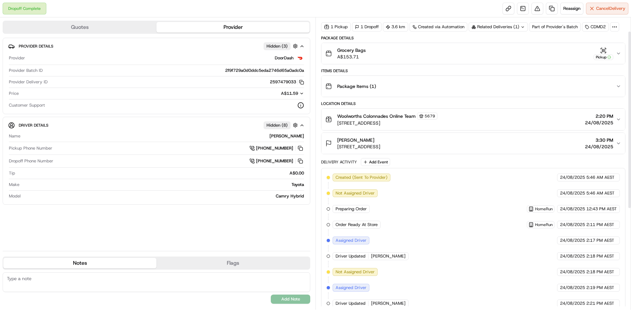
scroll to position [0, 0]
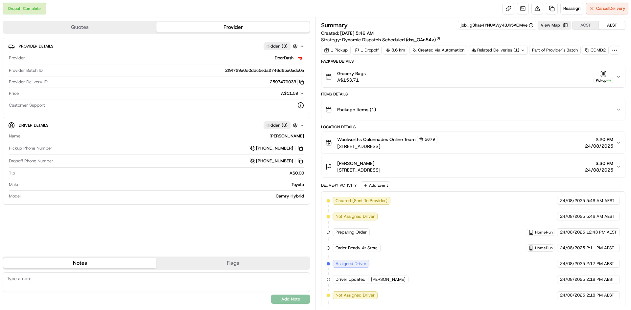
click at [432, 83] on div "Grocery Bags A$153.71 Pickup" at bounding box center [470, 76] width 290 height 13
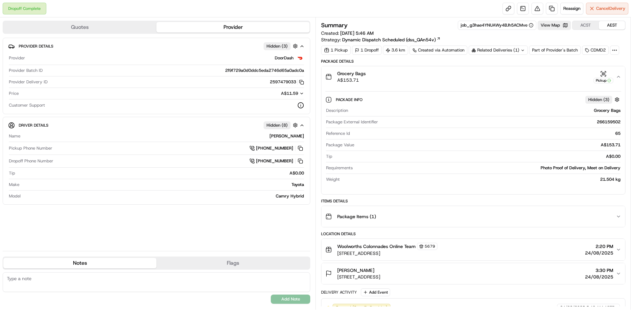
click at [432, 83] on div "Grocery Bags A$153.71 Pickup" at bounding box center [470, 76] width 290 height 13
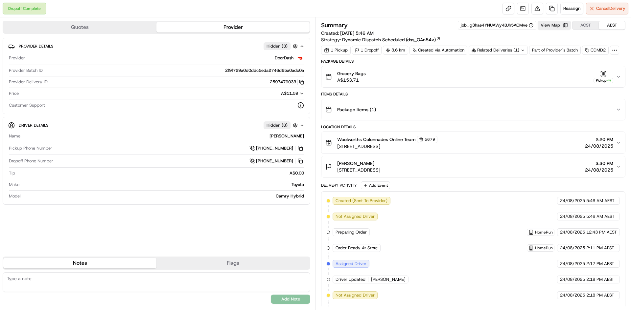
click at [463, 102] on button "Package Items ( 1 )" at bounding box center [472, 109] width 303 height 21
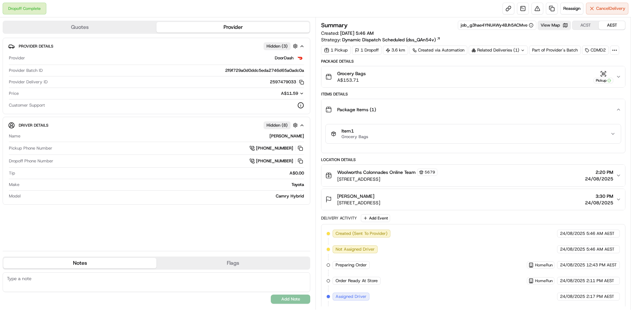
click at [463, 102] on button "Package Items ( 1 )" at bounding box center [472, 109] width 303 height 21
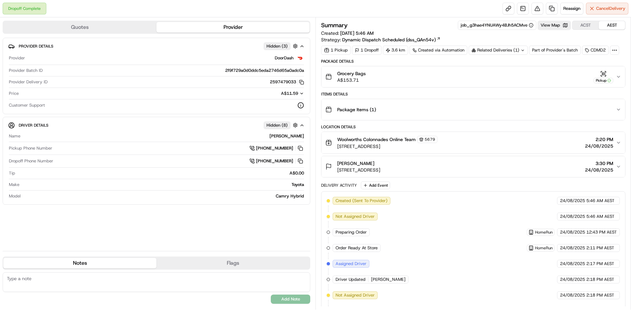
click at [463, 102] on button "Package Items ( 1 )" at bounding box center [472, 109] width 303 height 21
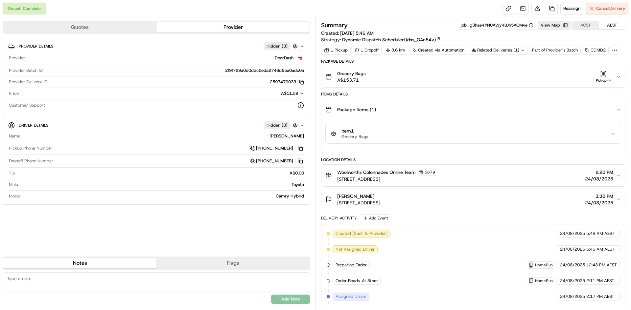
click at [451, 121] on div "Item 1 Grocery Bags" at bounding box center [472, 134] width 303 height 28
click at [451, 127] on button "Item 1 Grocery Bags" at bounding box center [472, 133] width 295 height 19
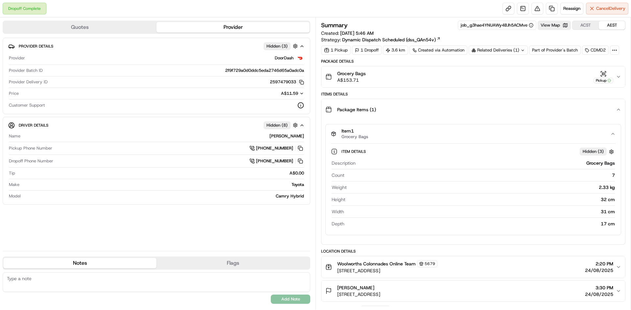
click at [452, 128] on div "Item 1 Grocery Bags" at bounding box center [470, 133] width 279 height 11
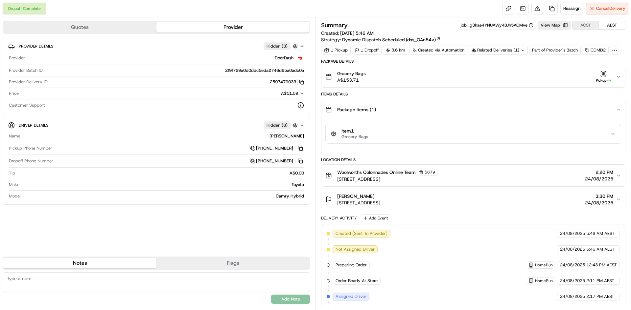
click at [452, 100] on button "Package Items ( 1 )" at bounding box center [472, 109] width 303 height 21
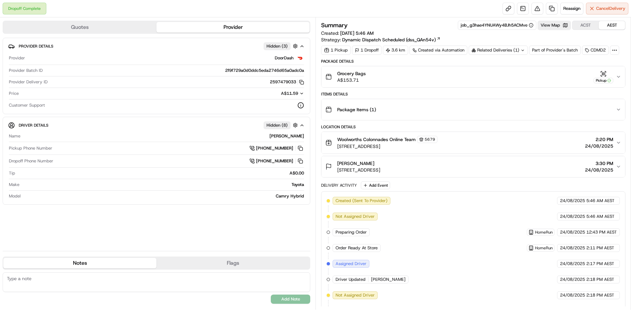
click at [438, 72] on div "Grocery Bags A$153.71 Pickup" at bounding box center [470, 76] width 290 height 13
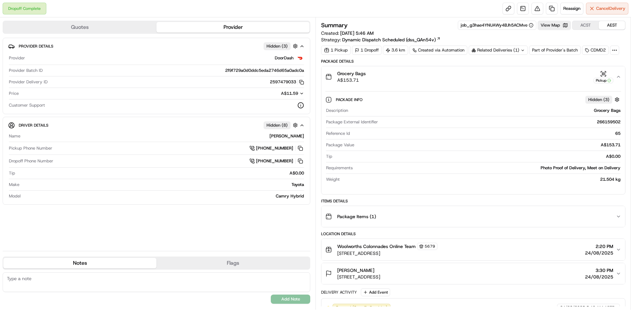
click at [443, 76] on div "Grocery Bags A$153.71 Pickup" at bounding box center [470, 76] width 290 height 13
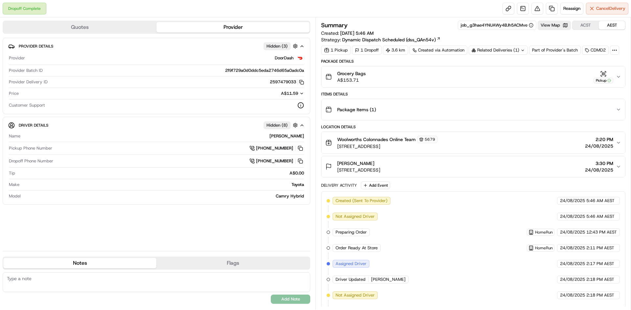
click at [616, 54] on div at bounding box center [614, 50] width 9 height 9
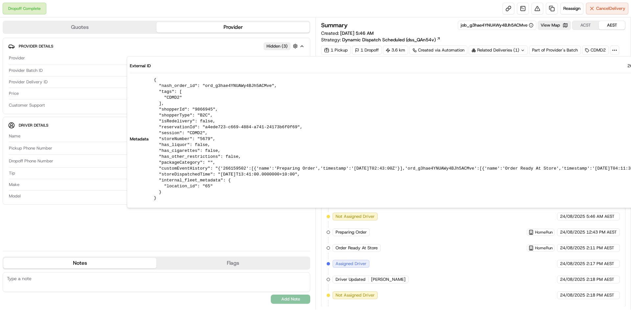
click at [616, 54] on div at bounding box center [614, 50] width 9 height 9
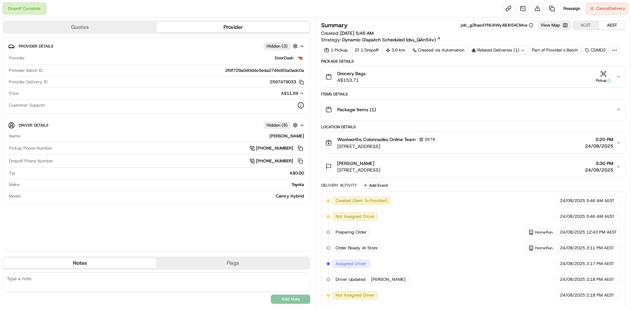
click at [616, 54] on div at bounding box center [614, 50] width 9 height 9
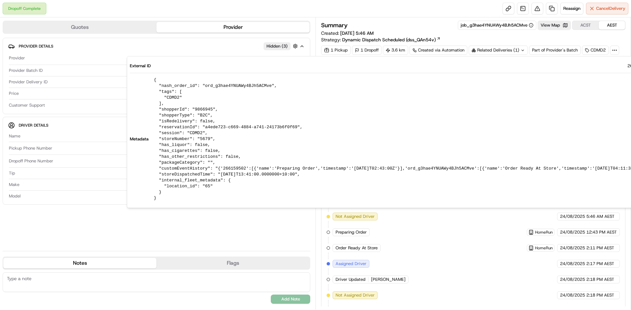
drag, startPoint x: 615, startPoint y: 54, endPoint x: 597, endPoint y: 54, distance: 18.7
click at [614, 54] on div at bounding box center [614, 50] width 9 height 9
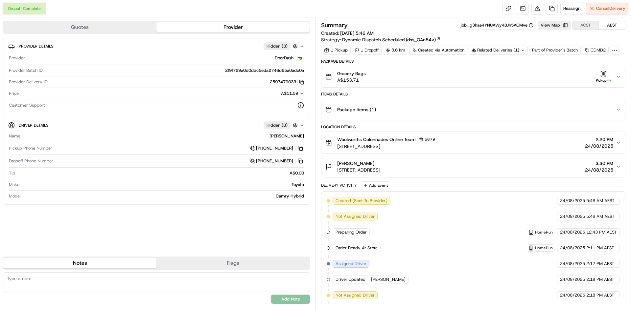
click at [517, 52] on div "Related Deliveries (1)" at bounding box center [497, 50] width 59 height 9
click at [518, 76] on span "266188217" at bounding box center [507, 77] width 24 height 6
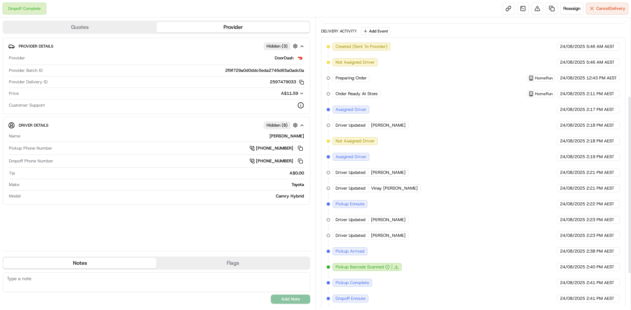
scroll to position [188, 0]
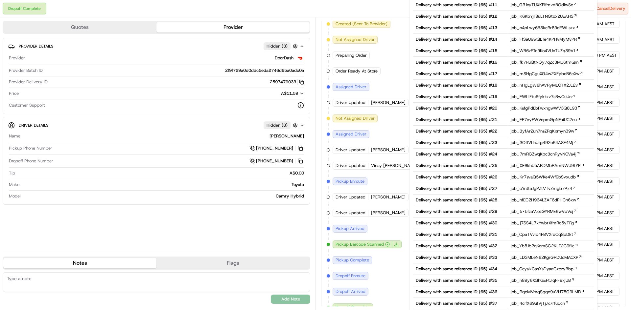
click at [356, 163] on span "Driver Updated" at bounding box center [350, 166] width 30 height 6
click at [372, 205] on div "Created (Sent To Provider) DoorDash [DATE] 5:46 AM AEST Not Assigned Driver Doo…" at bounding box center [472, 166] width 293 height 292
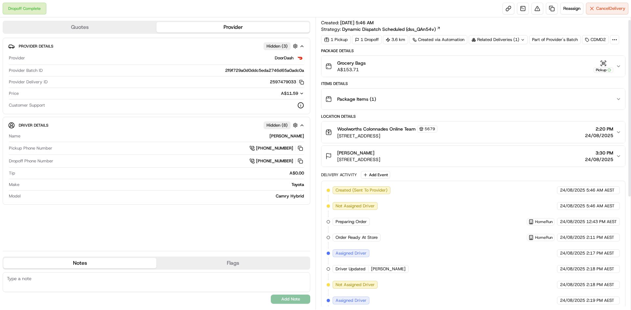
scroll to position [0, 0]
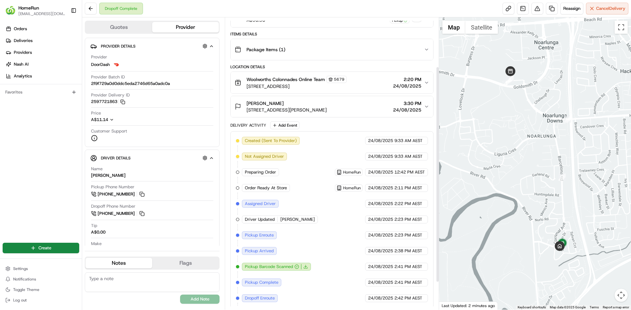
scroll to position [5, 0]
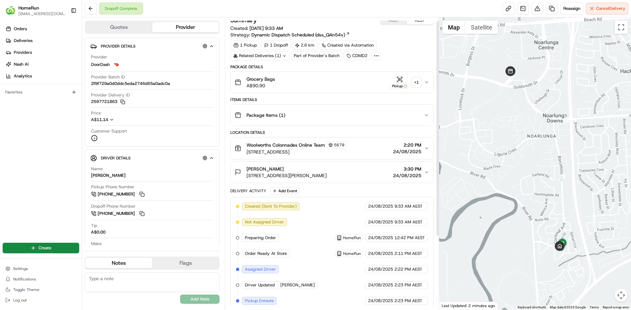
click at [416, 78] on div "+ 1" at bounding box center [416, 82] width 9 height 9
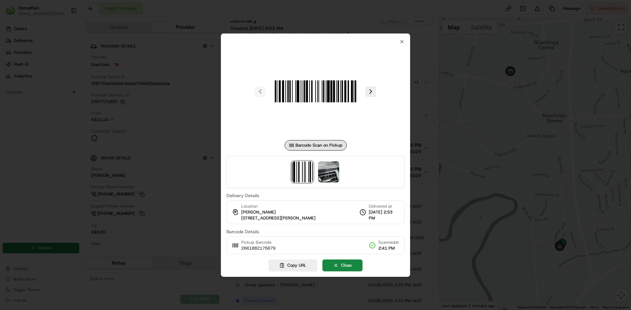
drag, startPoint x: 342, startPoint y: 172, endPoint x: 331, endPoint y: 170, distance: 11.0
click at [340, 171] on div at bounding box center [315, 172] width 178 height 32
click at [331, 170] on img at bounding box center [328, 172] width 21 height 21
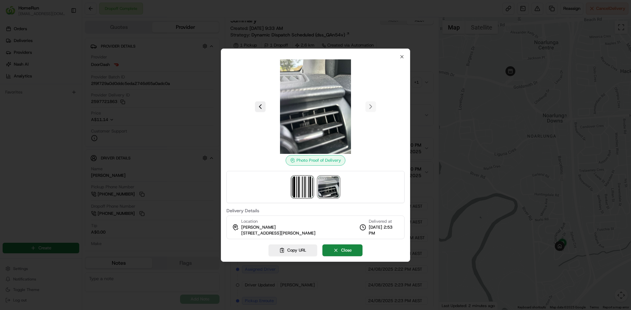
click at [310, 179] on img at bounding box center [302, 187] width 21 height 21
